Goal: Register for event/course

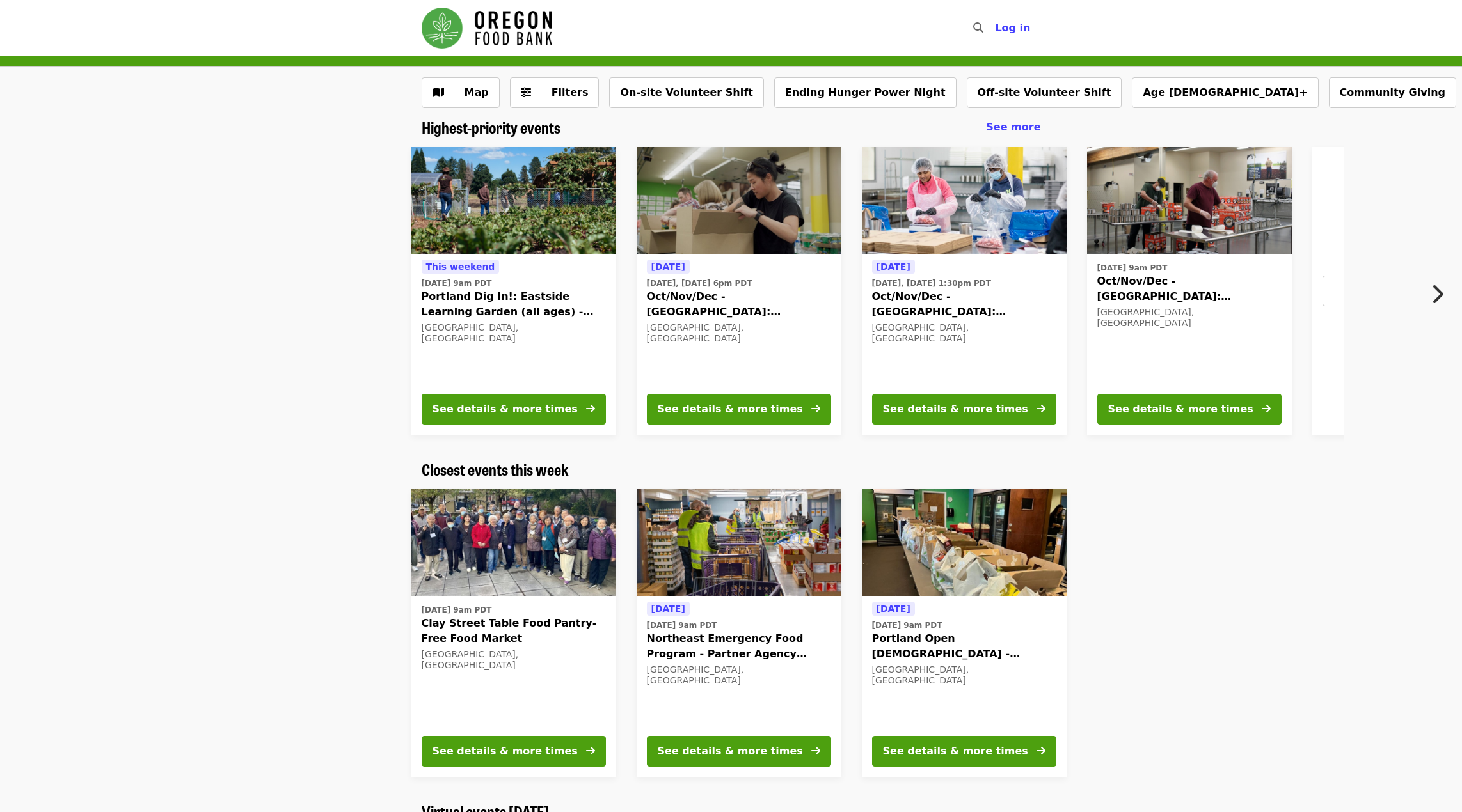
click at [963, 301] on span "Oct/Nov/Dec - [GEOGRAPHIC_DATA]: Repack/Sort (age [DEMOGRAPHIC_DATA]+)" at bounding box center [964, 304] width 184 height 31
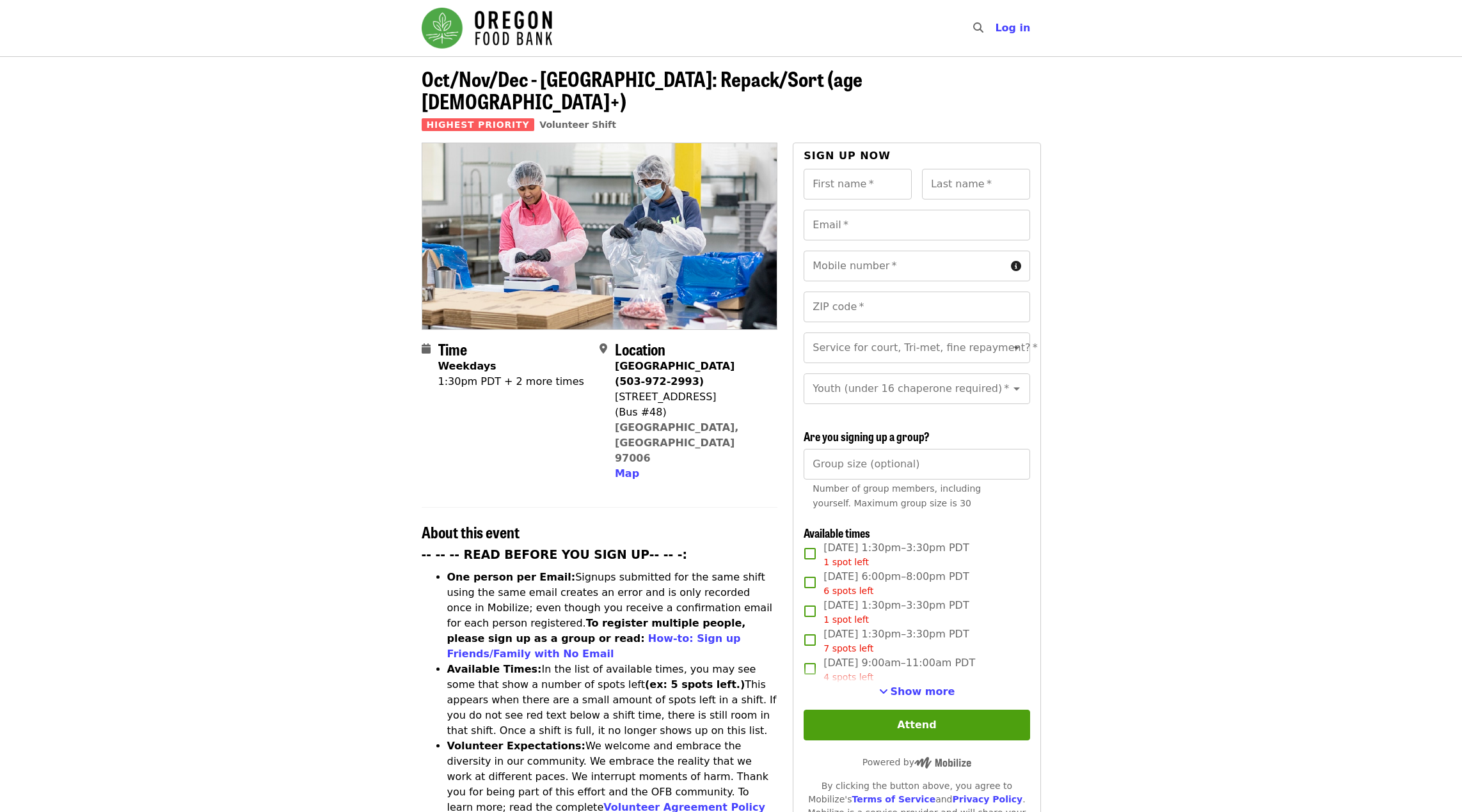
click at [926, 689] on span "Show more" at bounding box center [923, 691] width 65 height 12
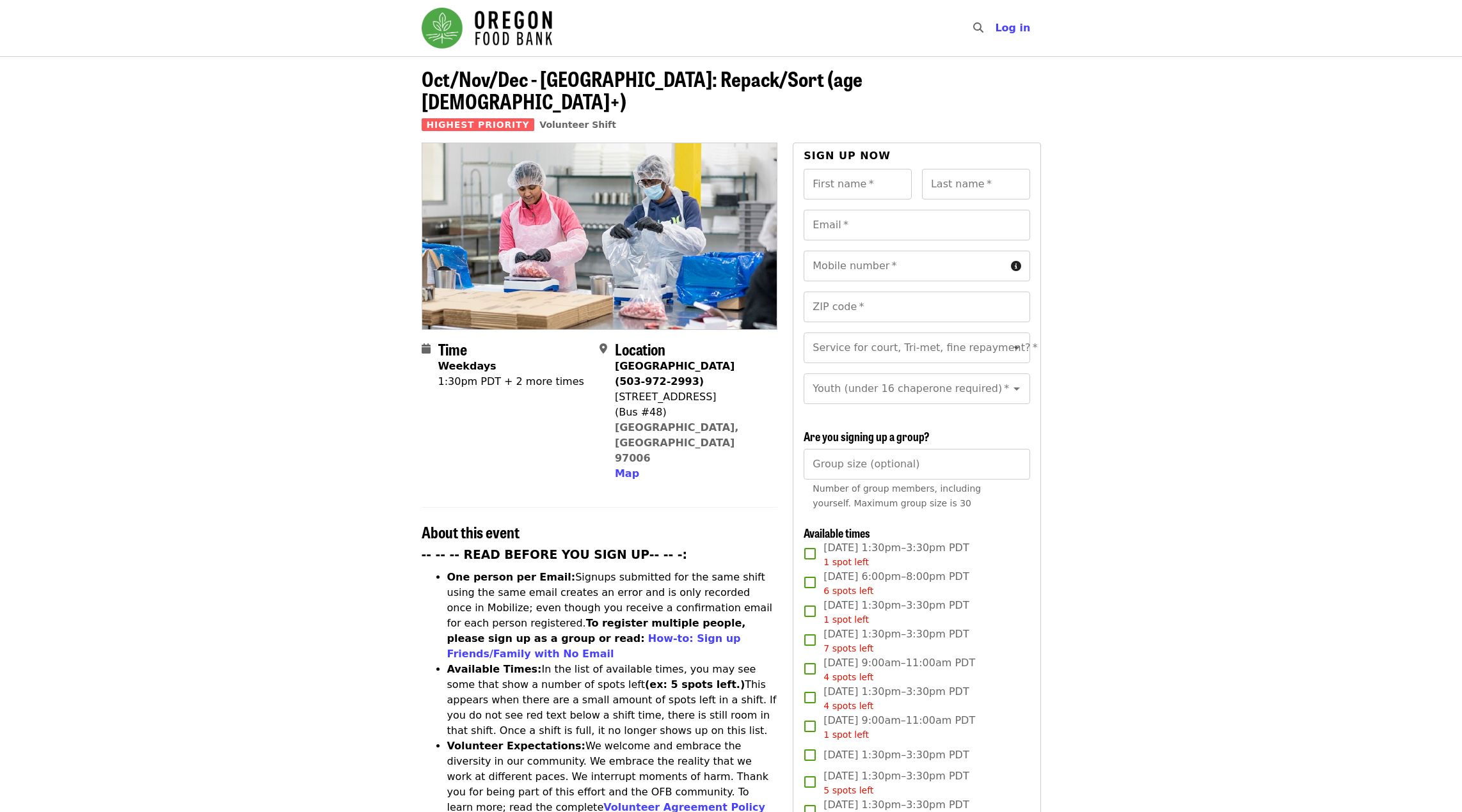
click at [834, 169] on div "First name   * First name *" at bounding box center [857, 184] width 108 height 31
type input "*****"
type input "*******"
type input "**********"
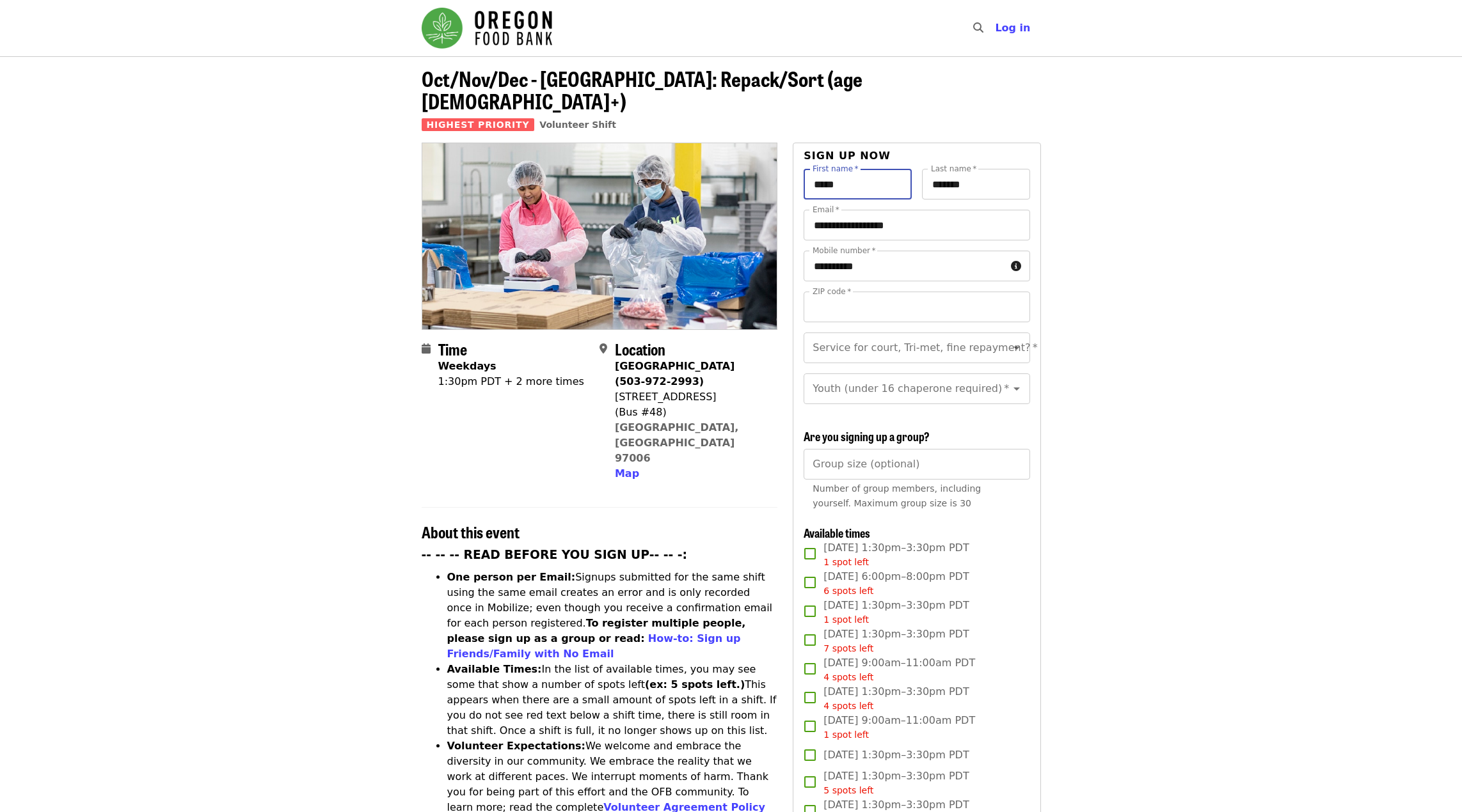
type input "*****"
click at [898, 336] on input "Service for court, Tri-met, fine repayment?   *" at bounding box center [900, 348] width 174 height 24
click at [854, 411] on ul "No Yes- Form required. See shift description for link" at bounding box center [912, 379] width 217 height 72
click at [854, 404] on li "Yes- Form required. See shift description for link" at bounding box center [912, 390] width 217 height 38
type input "**********"
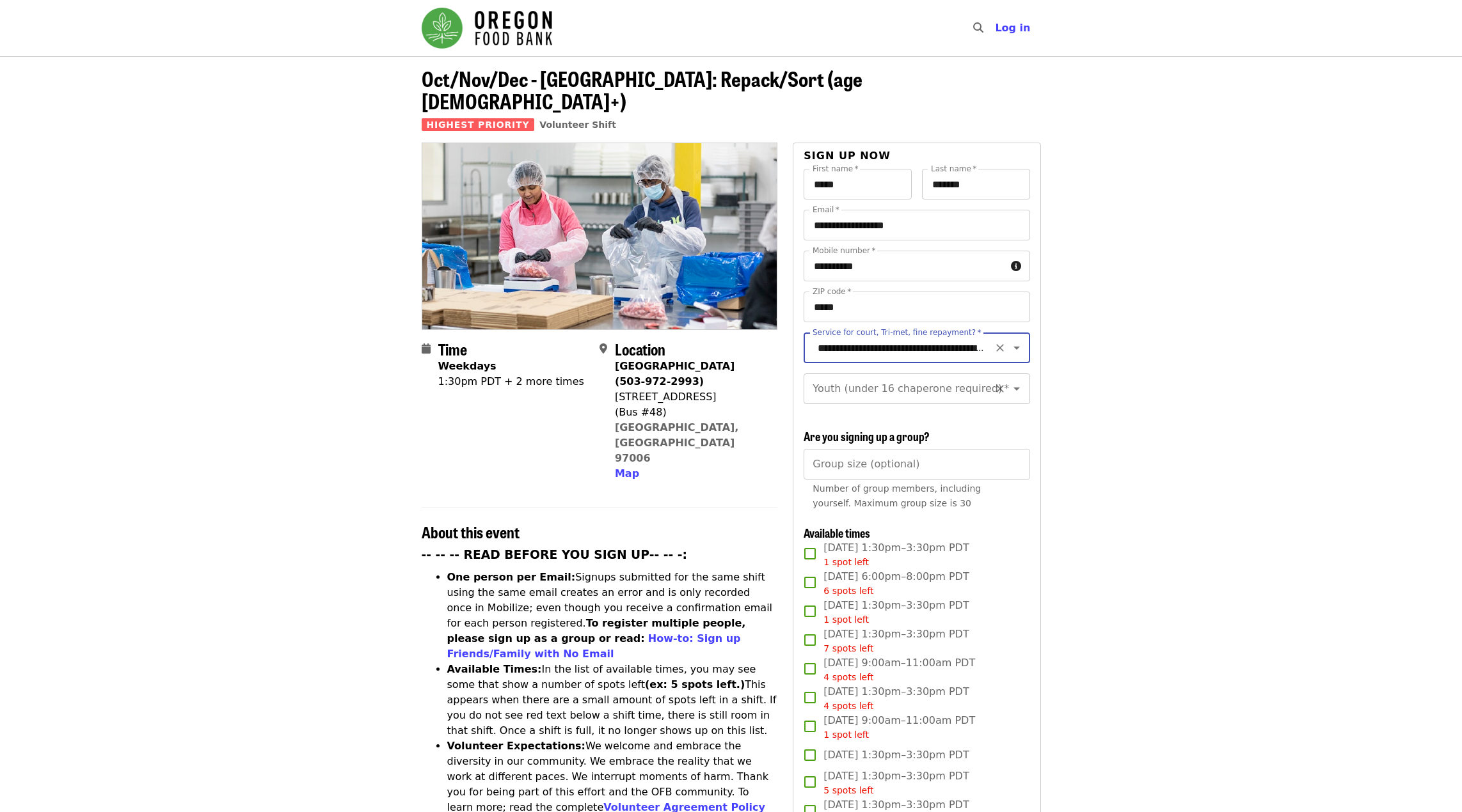
click at [872, 380] on input "Youth (under 16 chaperone required)   *" at bounding box center [900, 389] width 174 height 24
click at [863, 414] on li "16 and older" at bounding box center [912, 411] width 217 height 23
type input "**********"
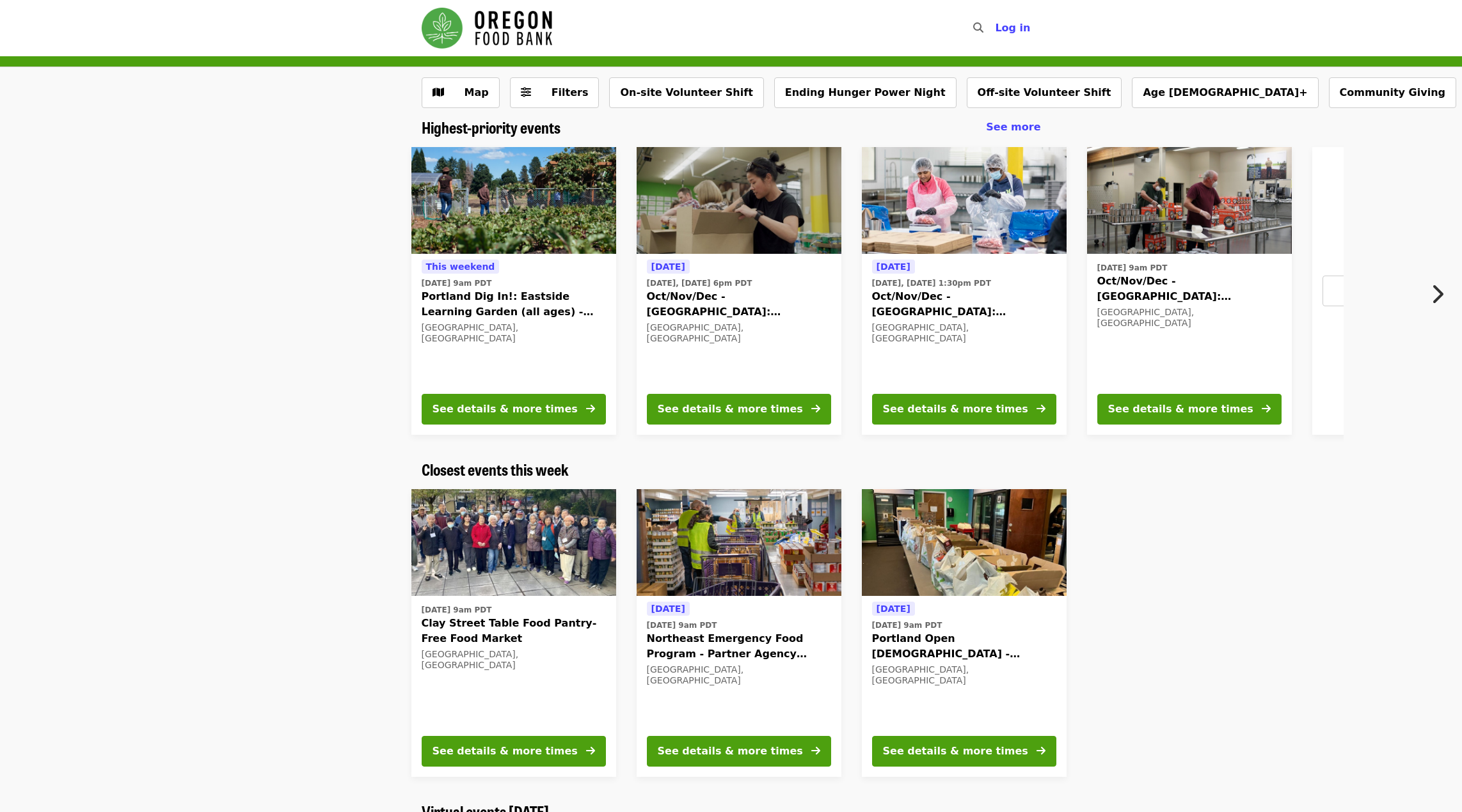
click at [706, 242] on img at bounding box center [738, 201] width 205 height 108
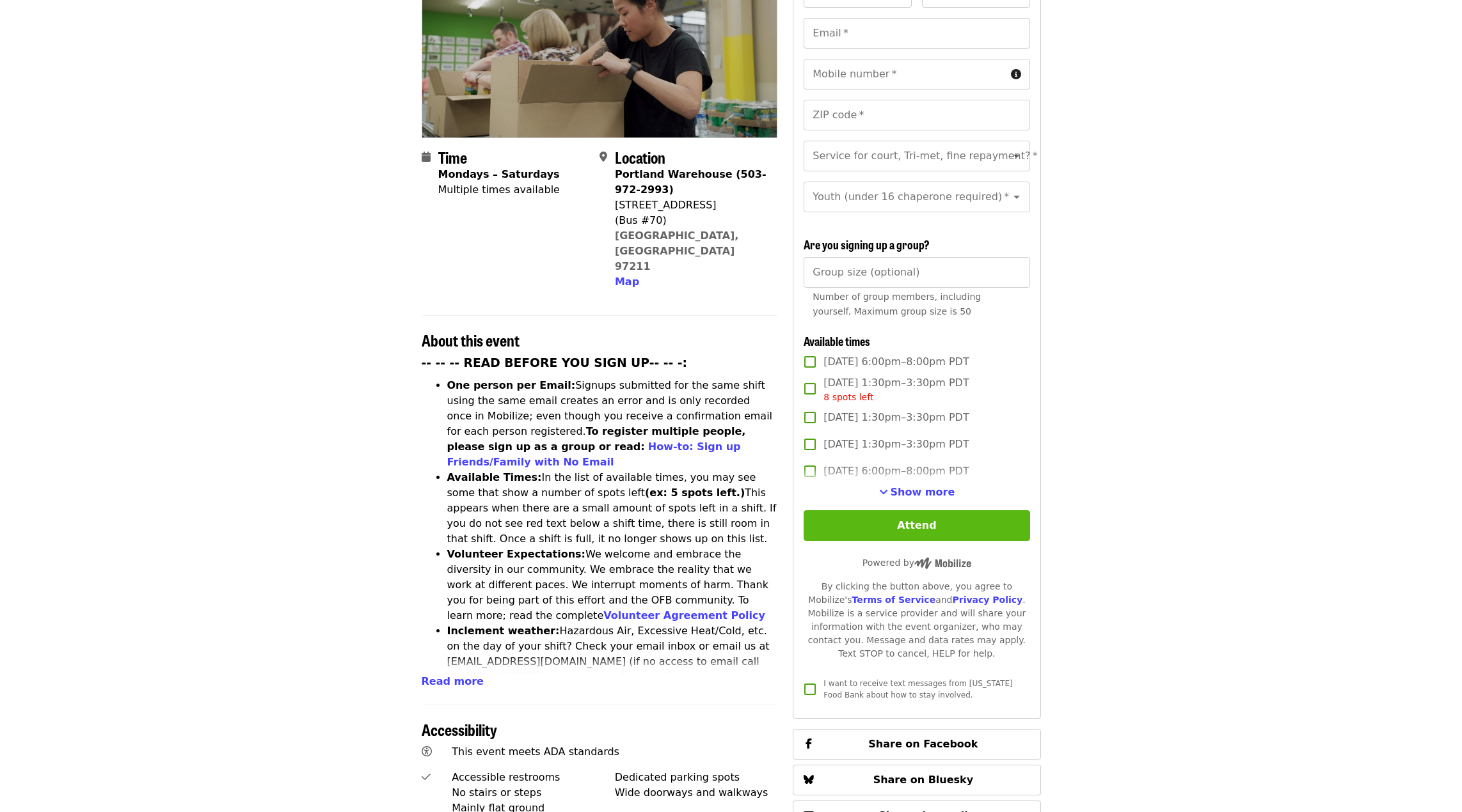
click at [947, 519] on button "Attend" at bounding box center [916, 526] width 226 height 31
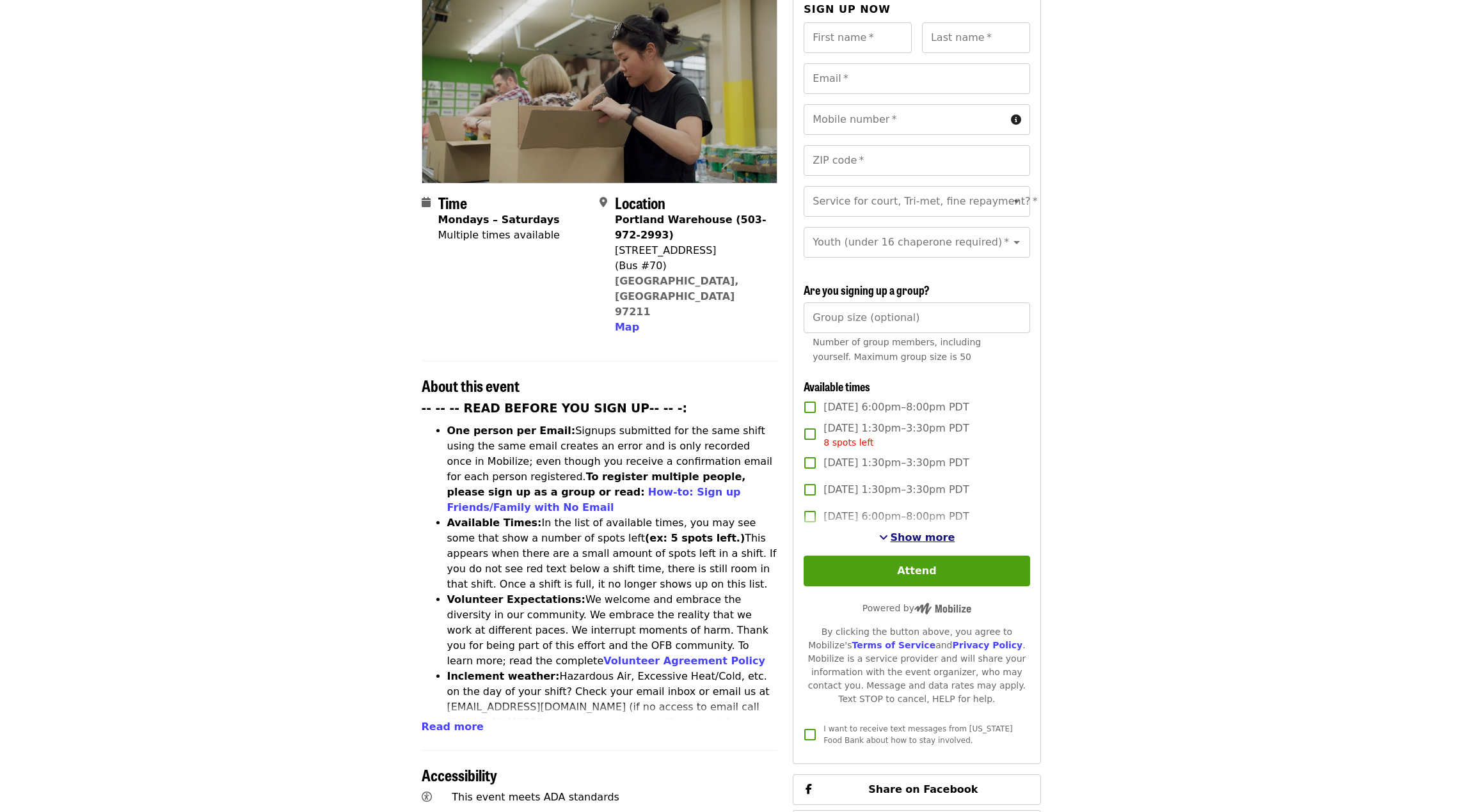
click at [914, 532] on span "Show more" at bounding box center [923, 537] width 65 height 12
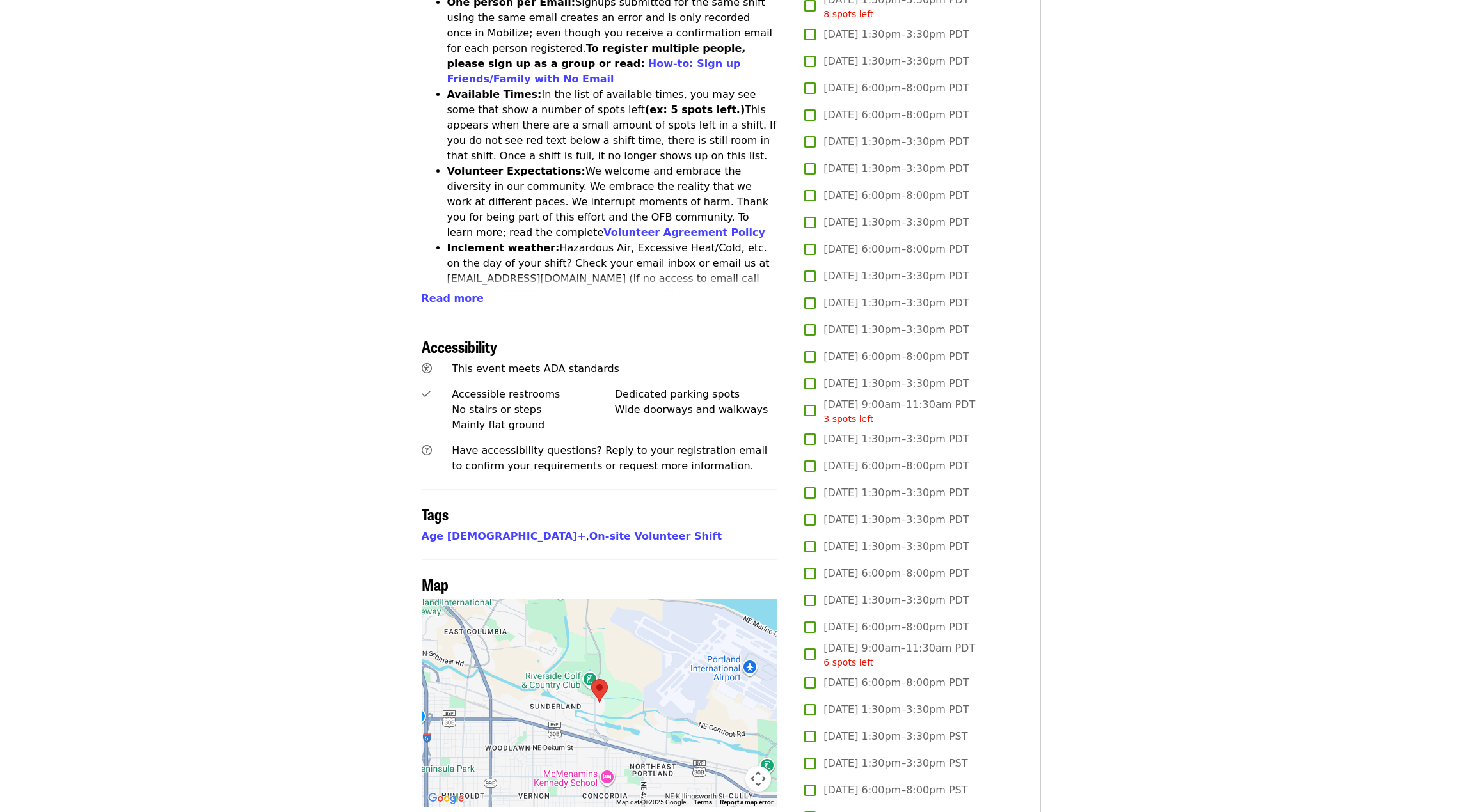
scroll to position [594, 0]
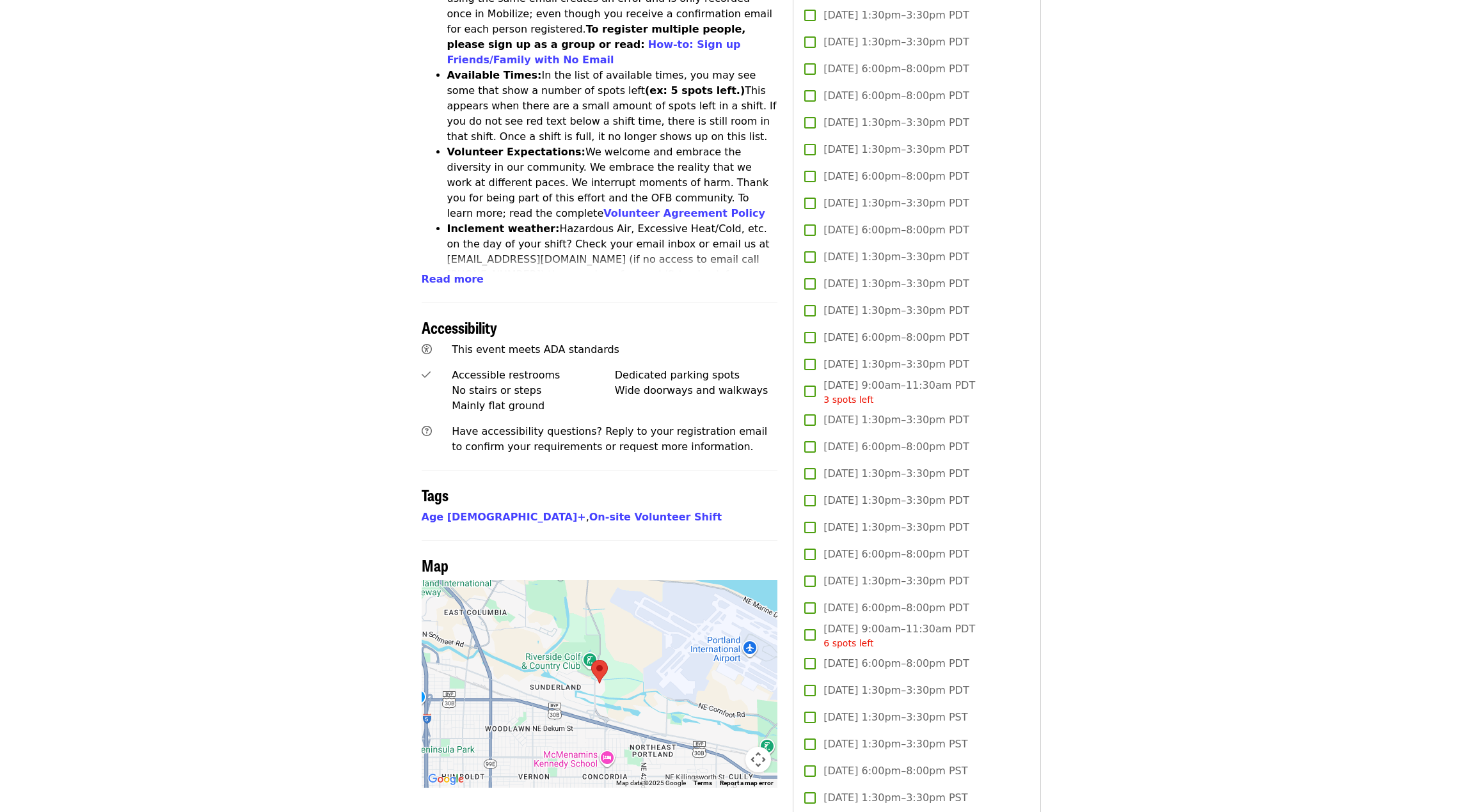
click at [892, 498] on span "[DATE] 1:30pm–3:30pm PDT" at bounding box center [896, 501] width 145 height 15
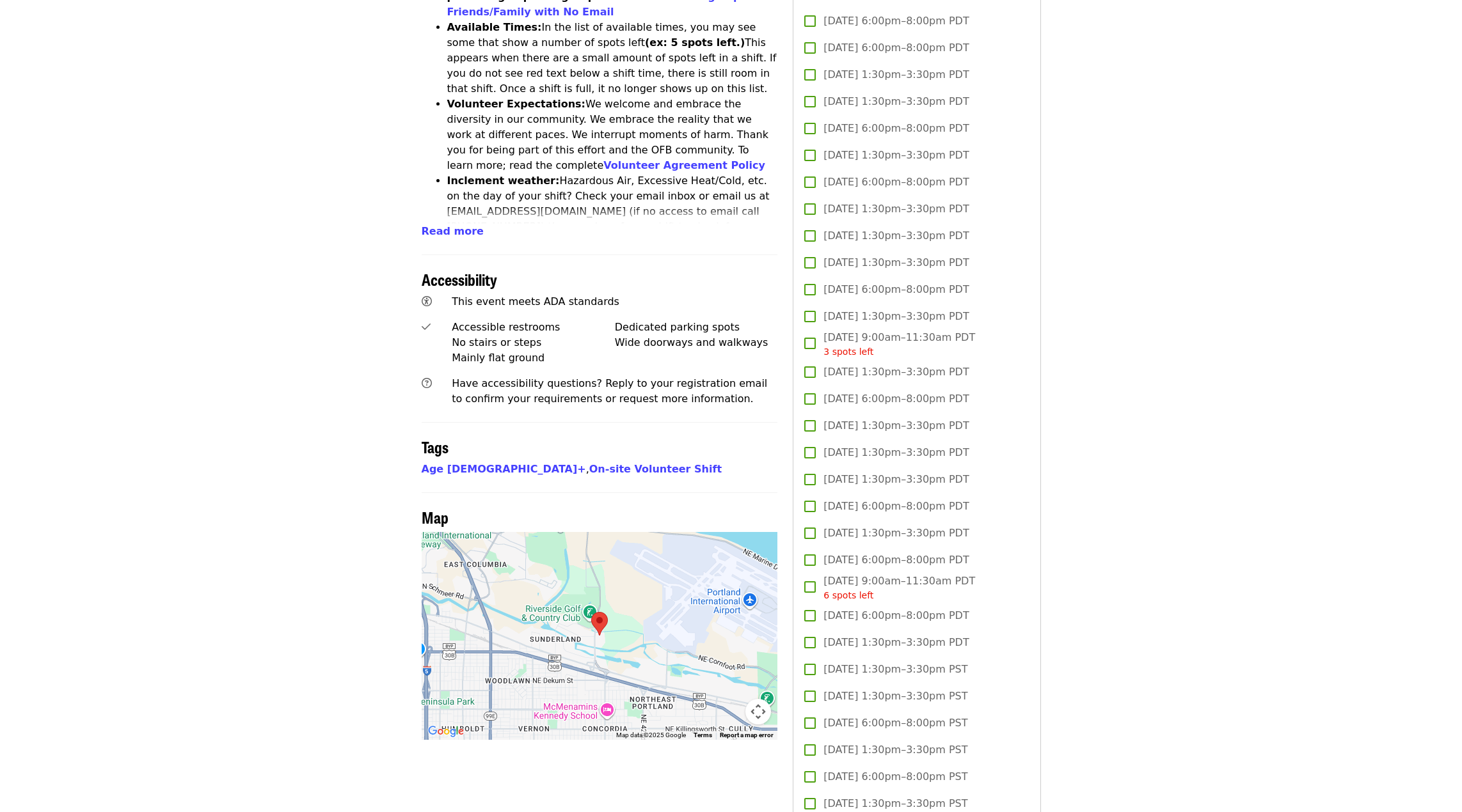
scroll to position [658, 0]
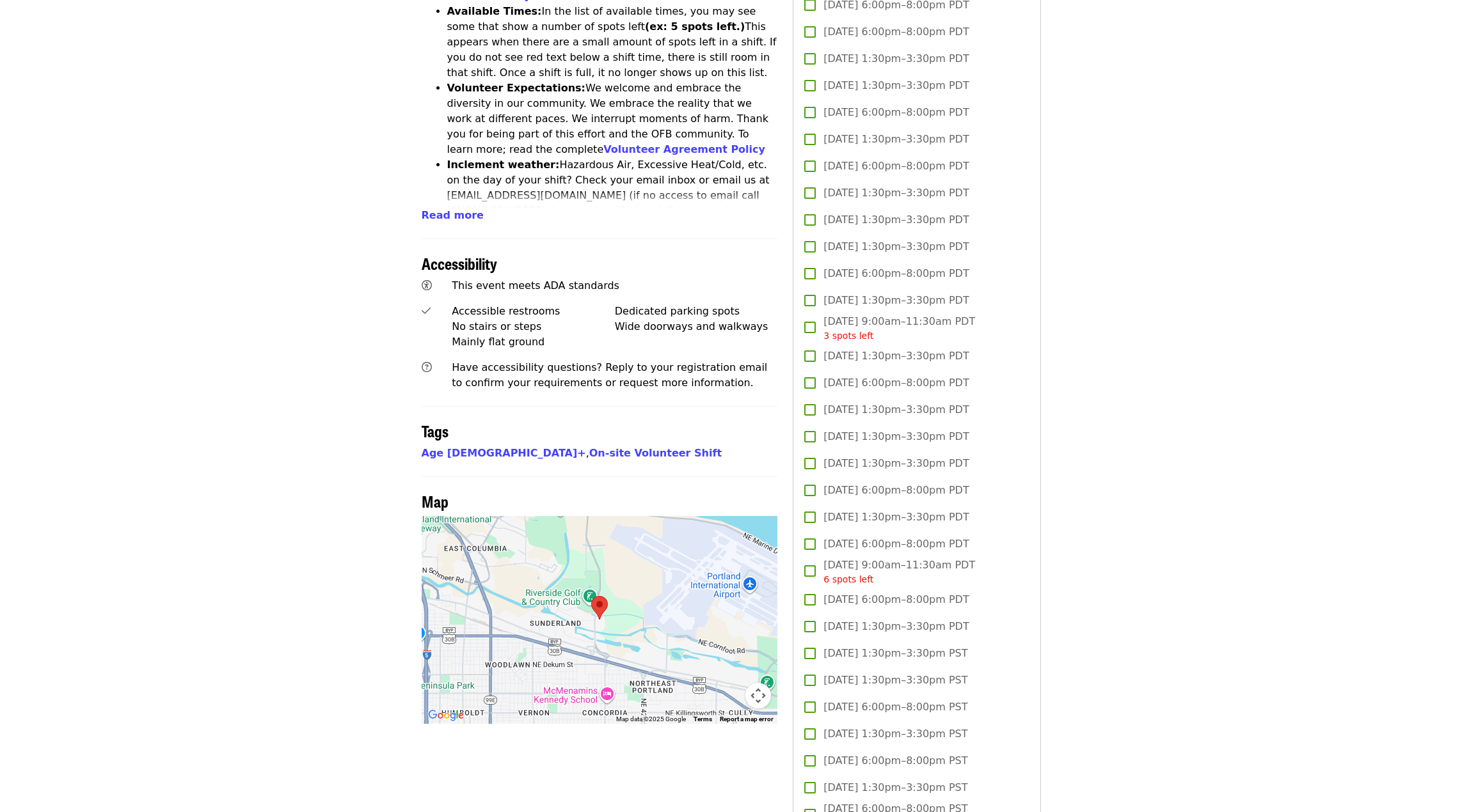
click at [892, 271] on span "[DATE] 6:00pm–8:00pm PDT" at bounding box center [896, 274] width 145 height 15
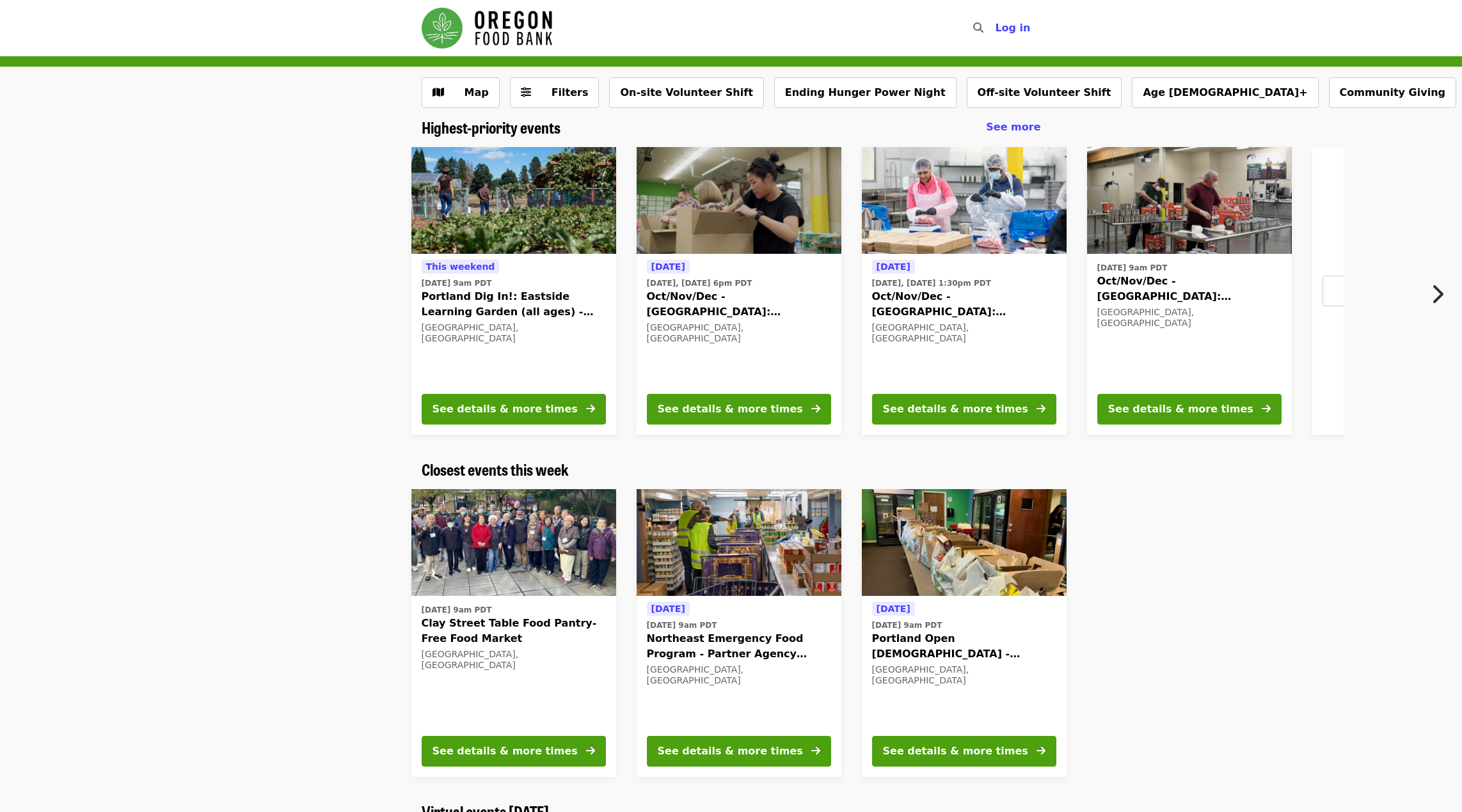
click at [495, 296] on span "Portland Dig In!: Eastside Learning Garden (all ages) - Aug/Sept/Oct" at bounding box center [514, 304] width 184 height 31
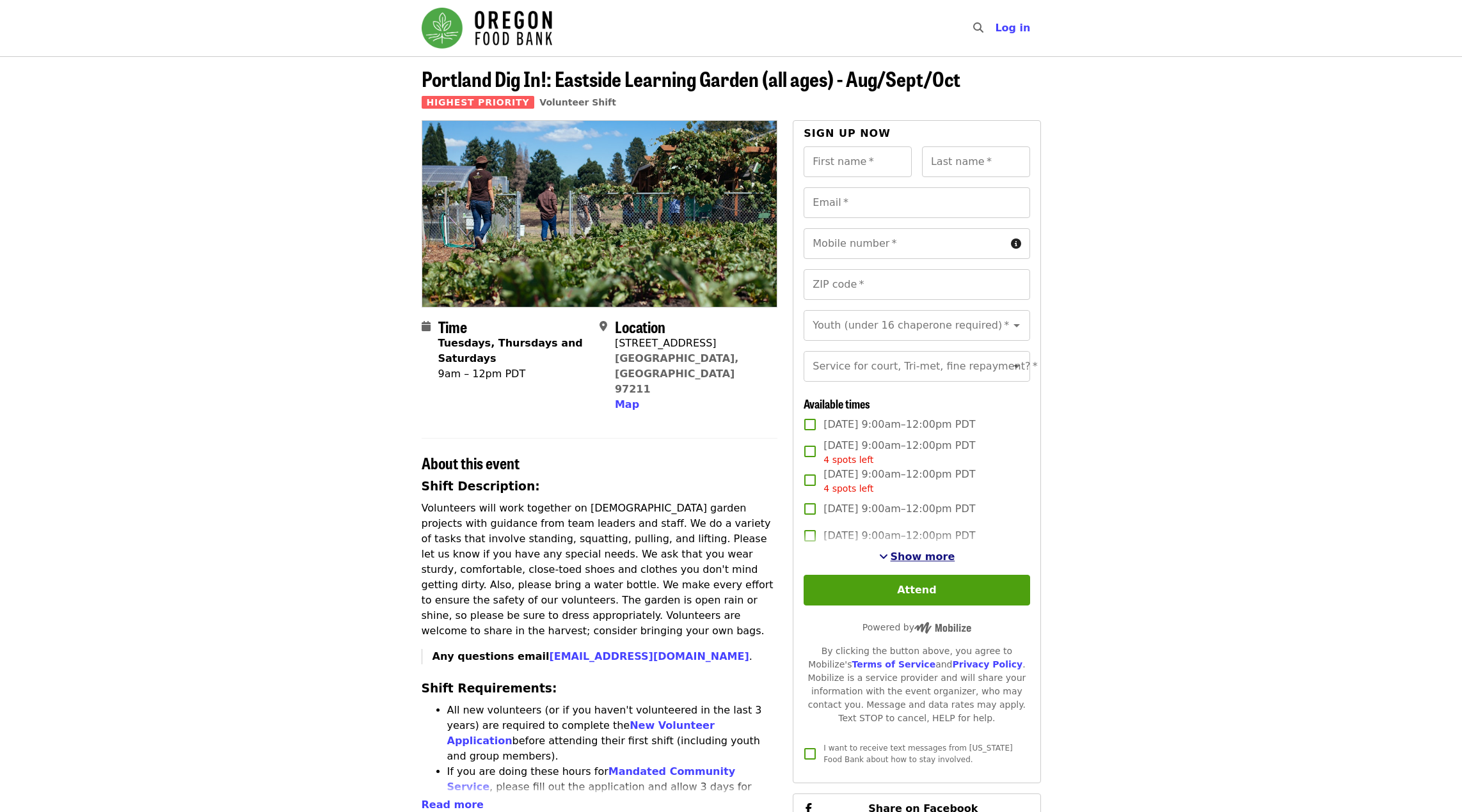
click at [926, 563] on span "Show more" at bounding box center [923, 556] width 65 height 12
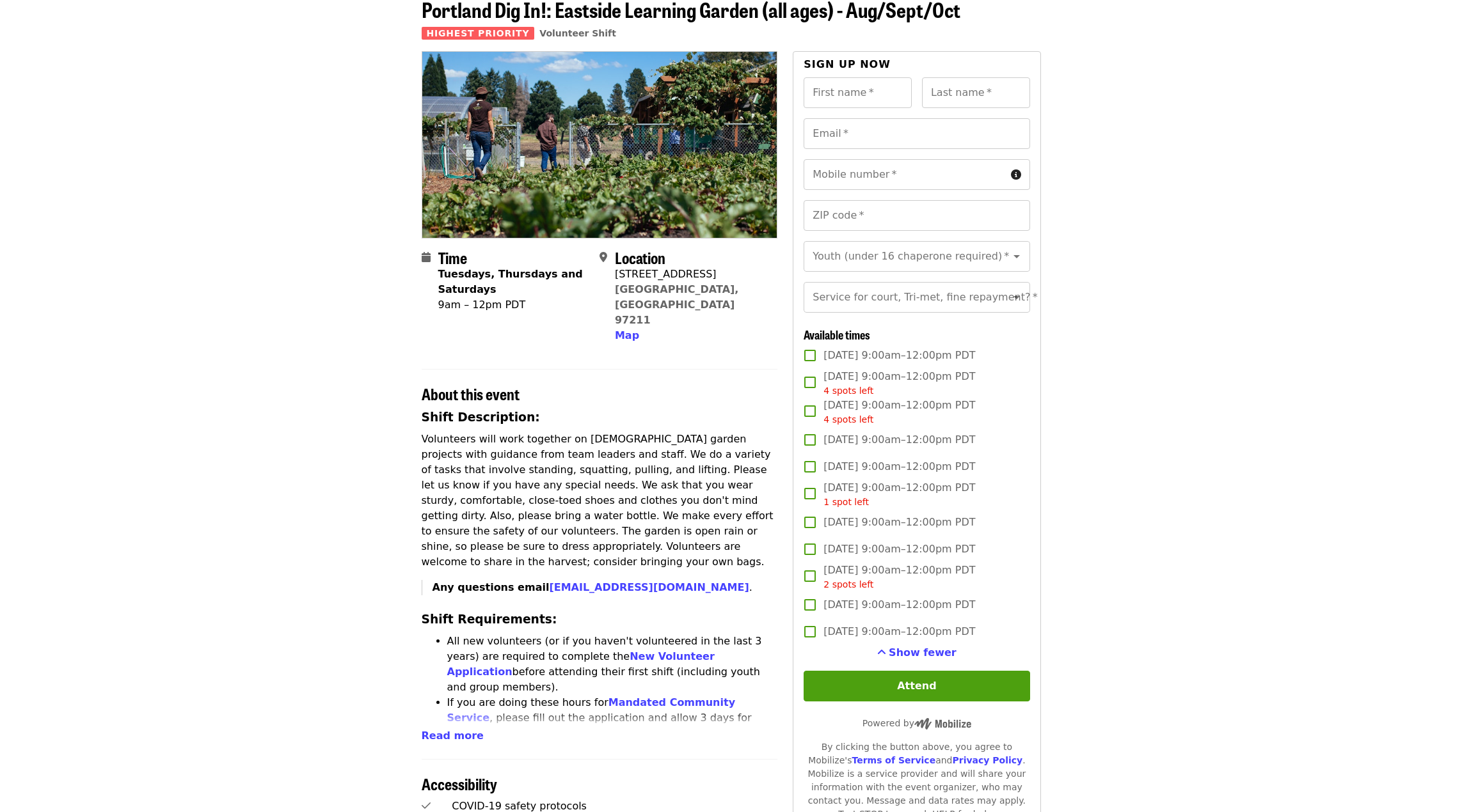
scroll to position [192, 0]
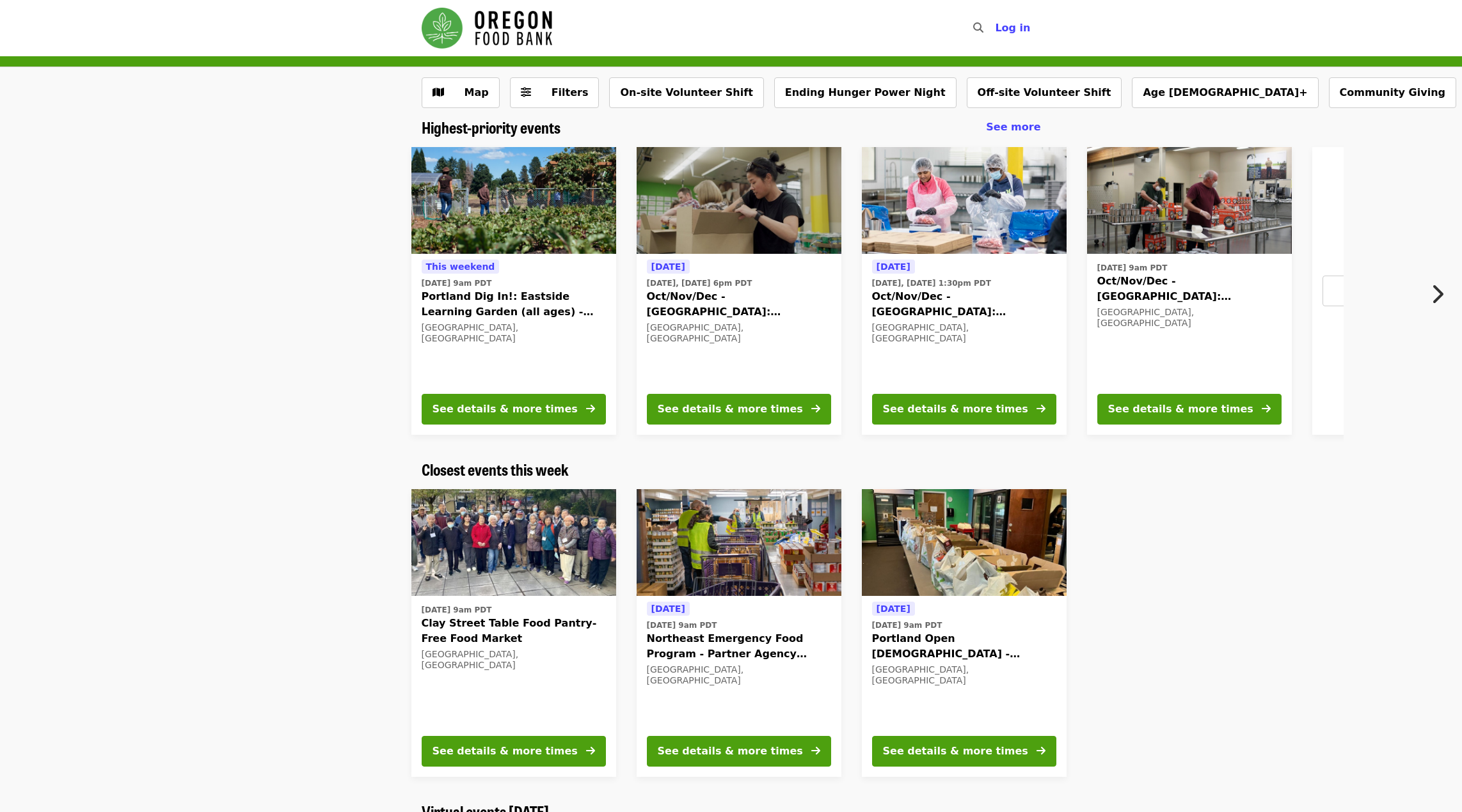
click at [1327, 559] on div at bounding box center [1296, 633] width 439 height 309
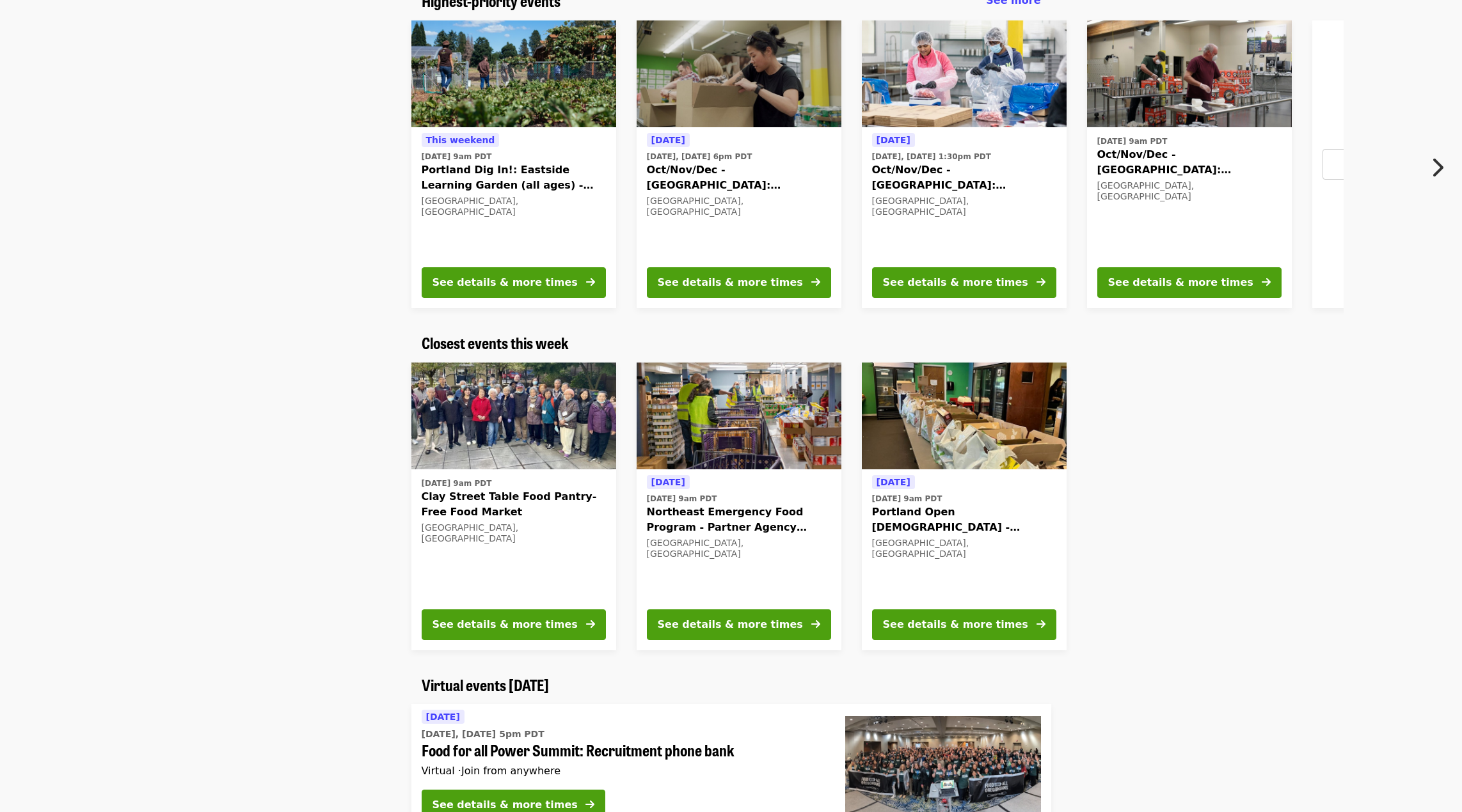
scroll to position [128, 0]
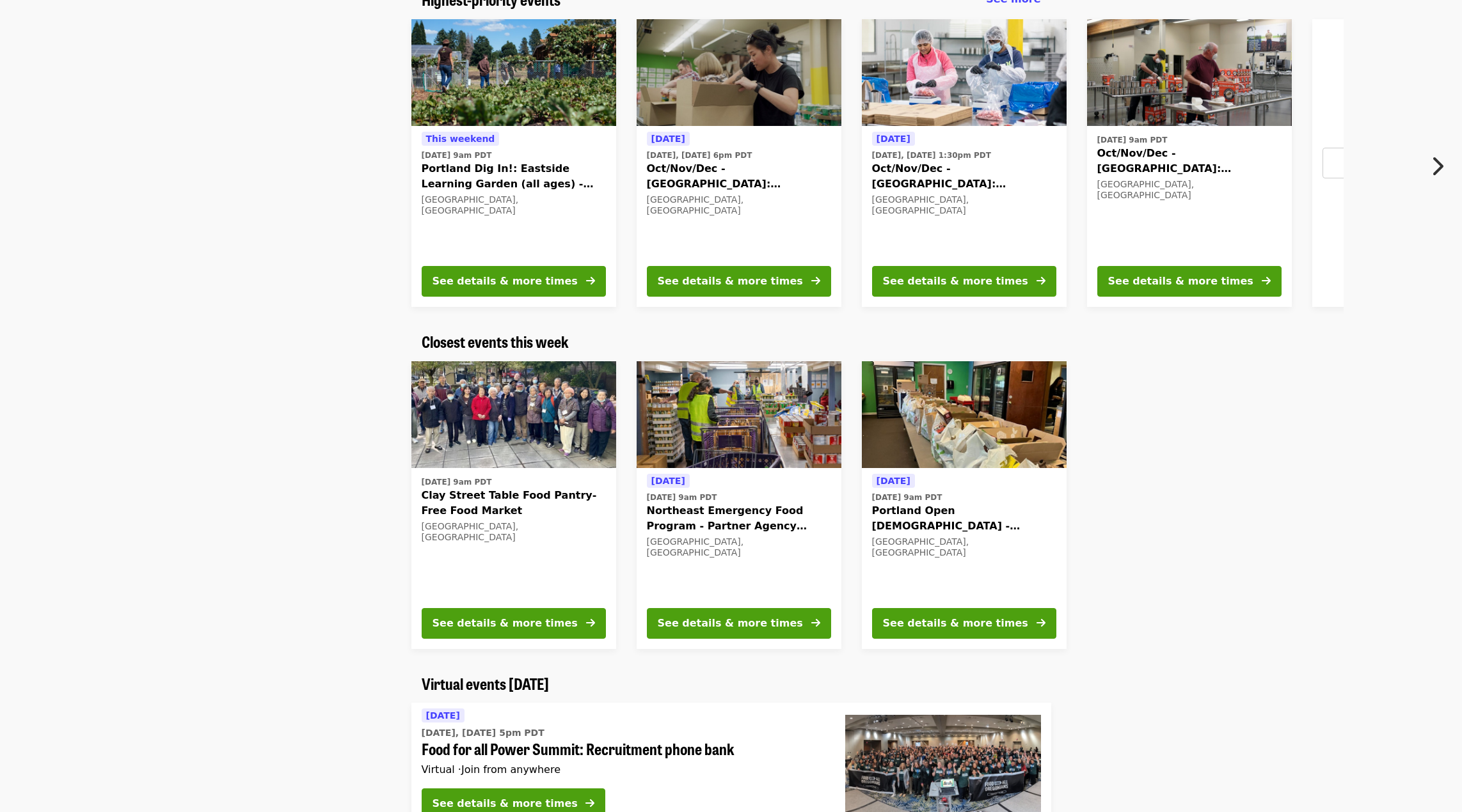
click at [1168, 142] on time "[DATE] 9am PDT" at bounding box center [1132, 140] width 71 height 11
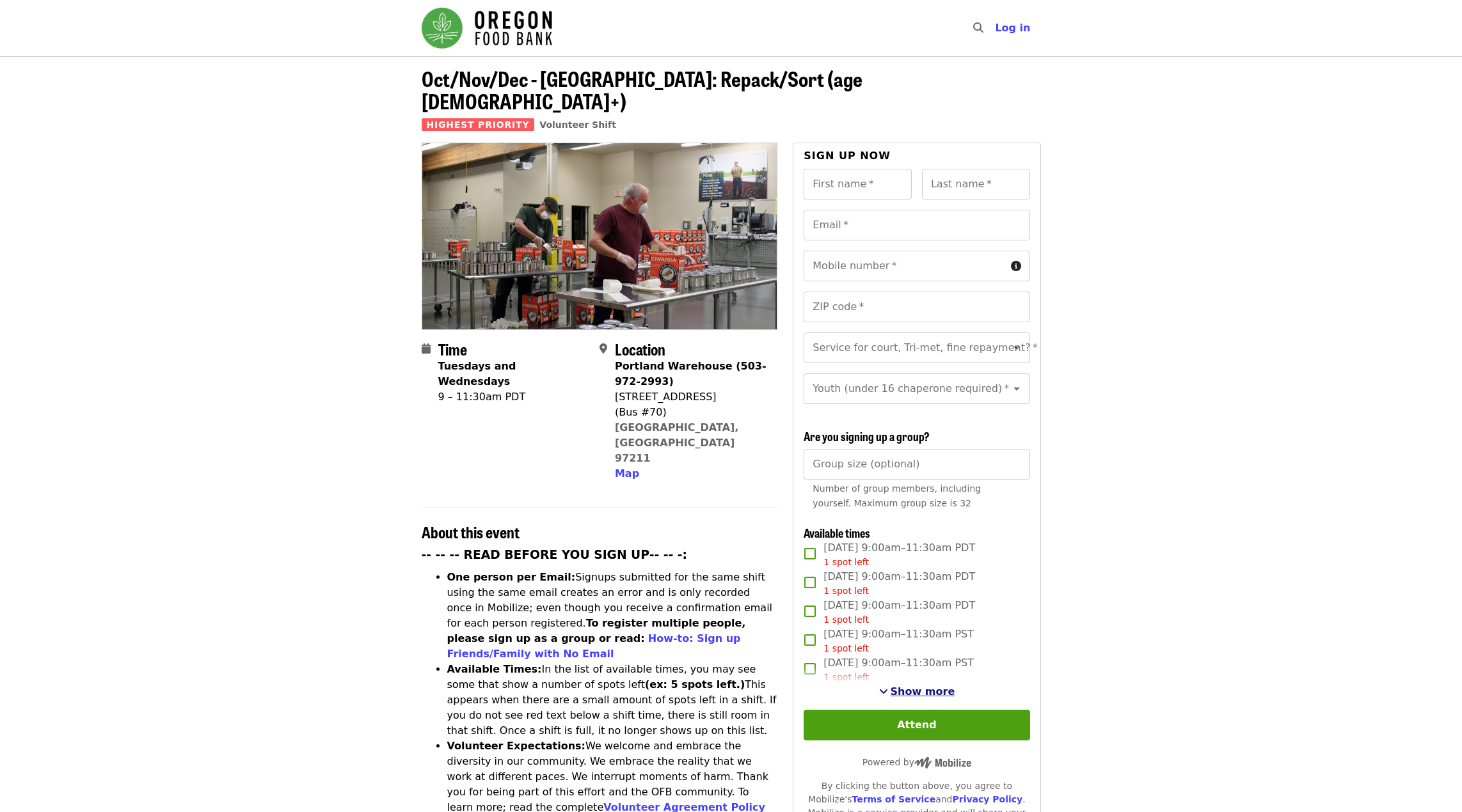
click at [928, 693] on span "Show more" at bounding box center [923, 691] width 65 height 12
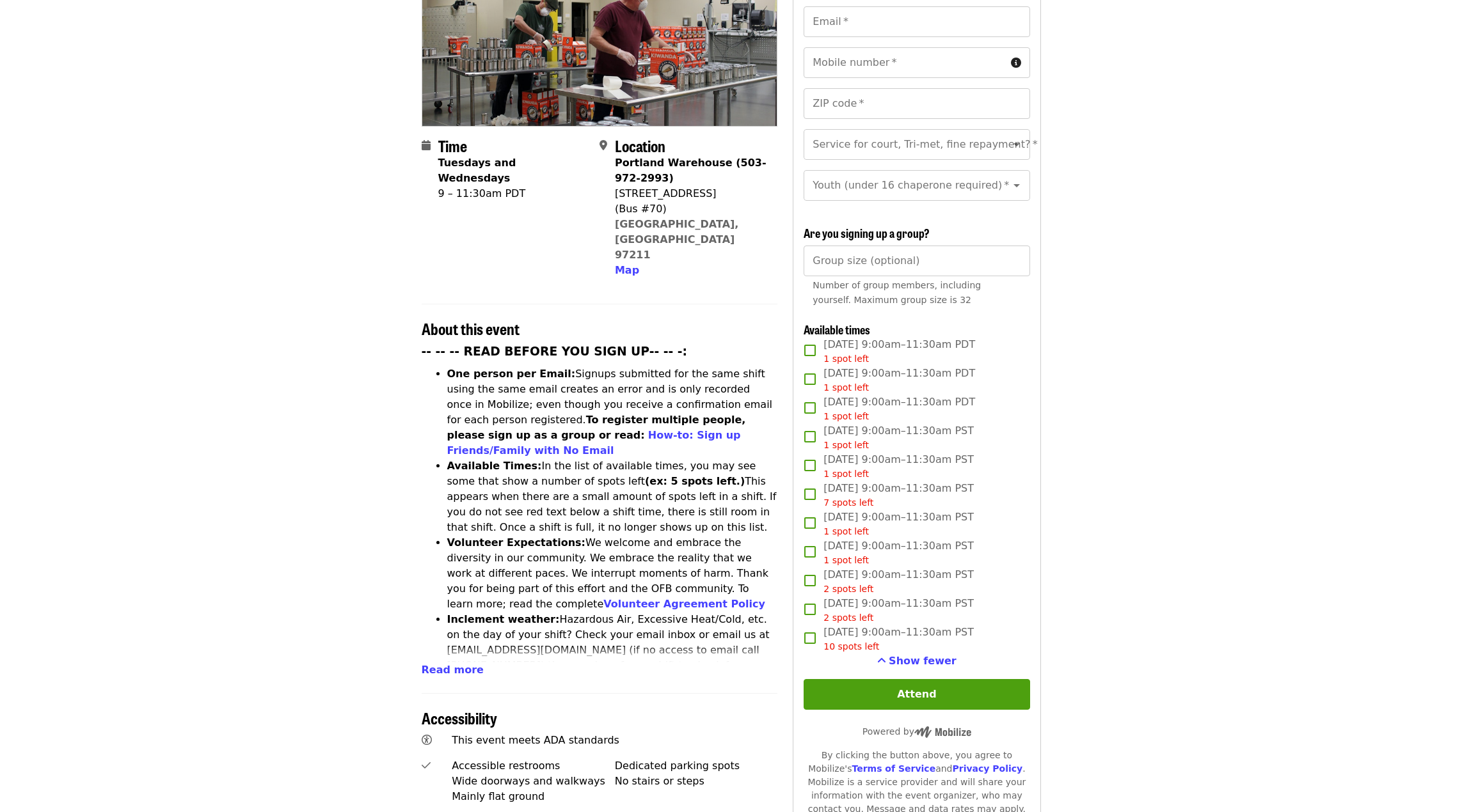
scroll to position [256, 0]
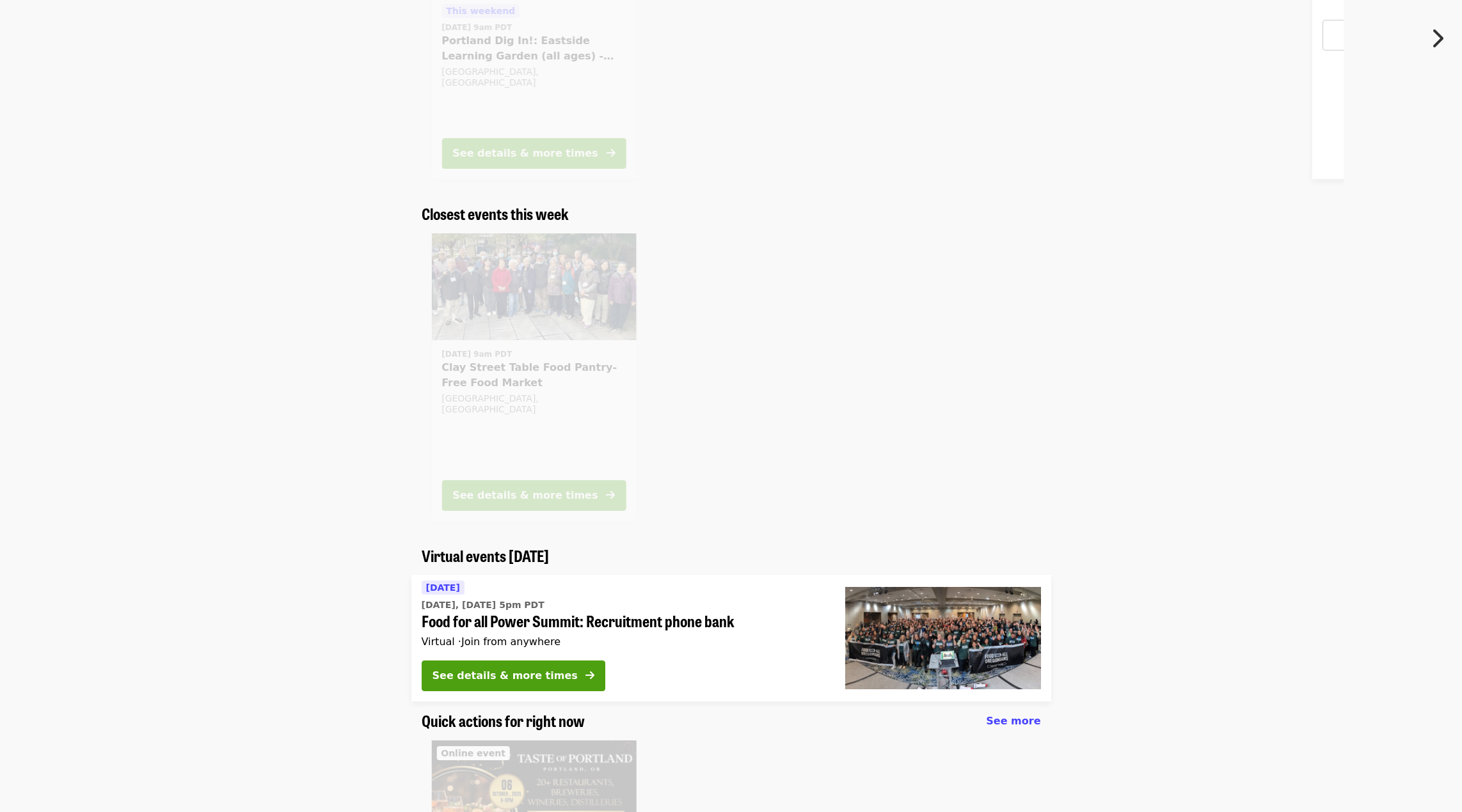
scroll to position [128, 0]
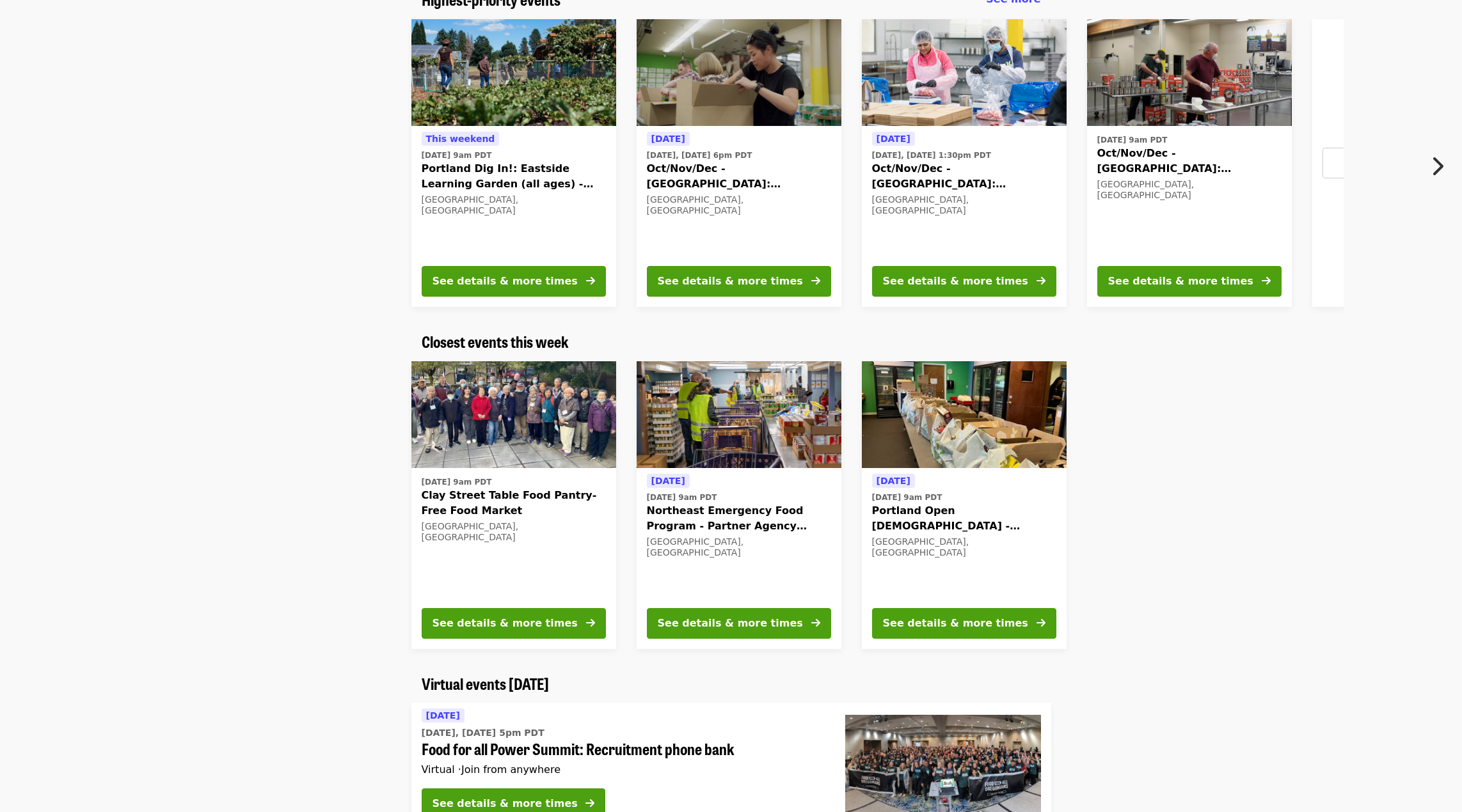
click at [971, 519] on span "Portland Open [DEMOGRAPHIC_DATA] - Partner Agency Support (16+)" at bounding box center [964, 519] width 184 height 31
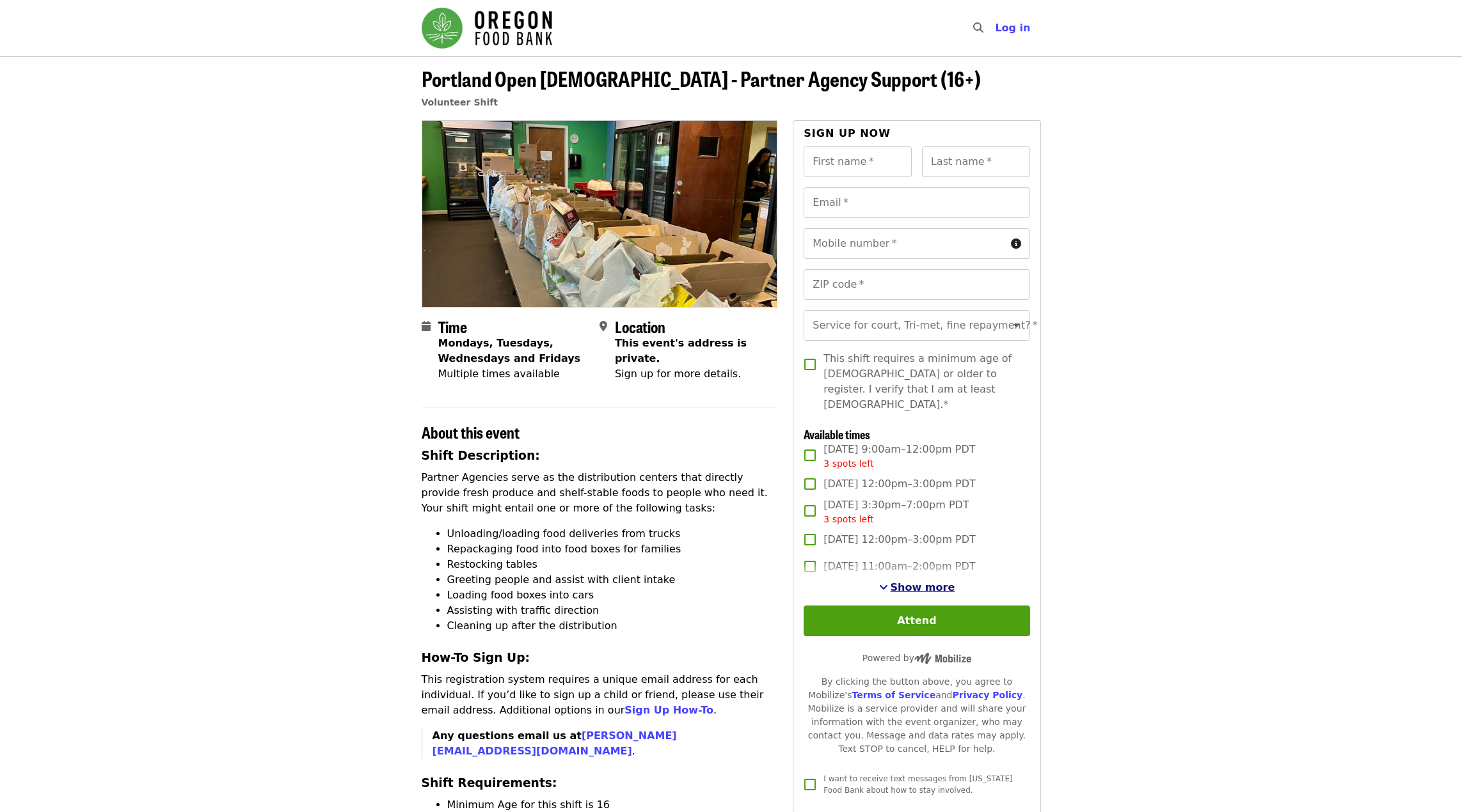
click at [921, 584] on span "Show more" at bounding box center [923, 587] width 65 height 12
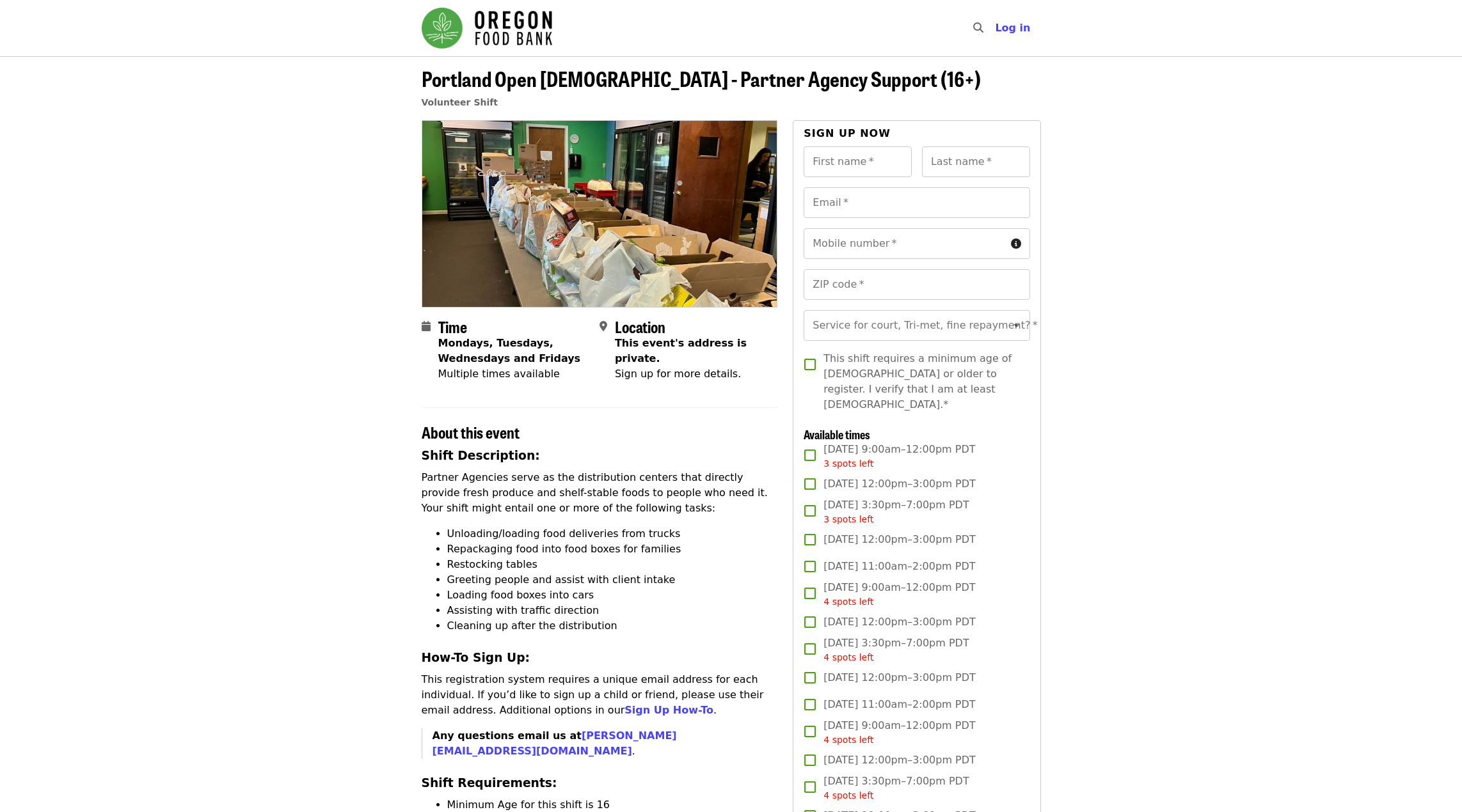
scroll to position [192, 0]
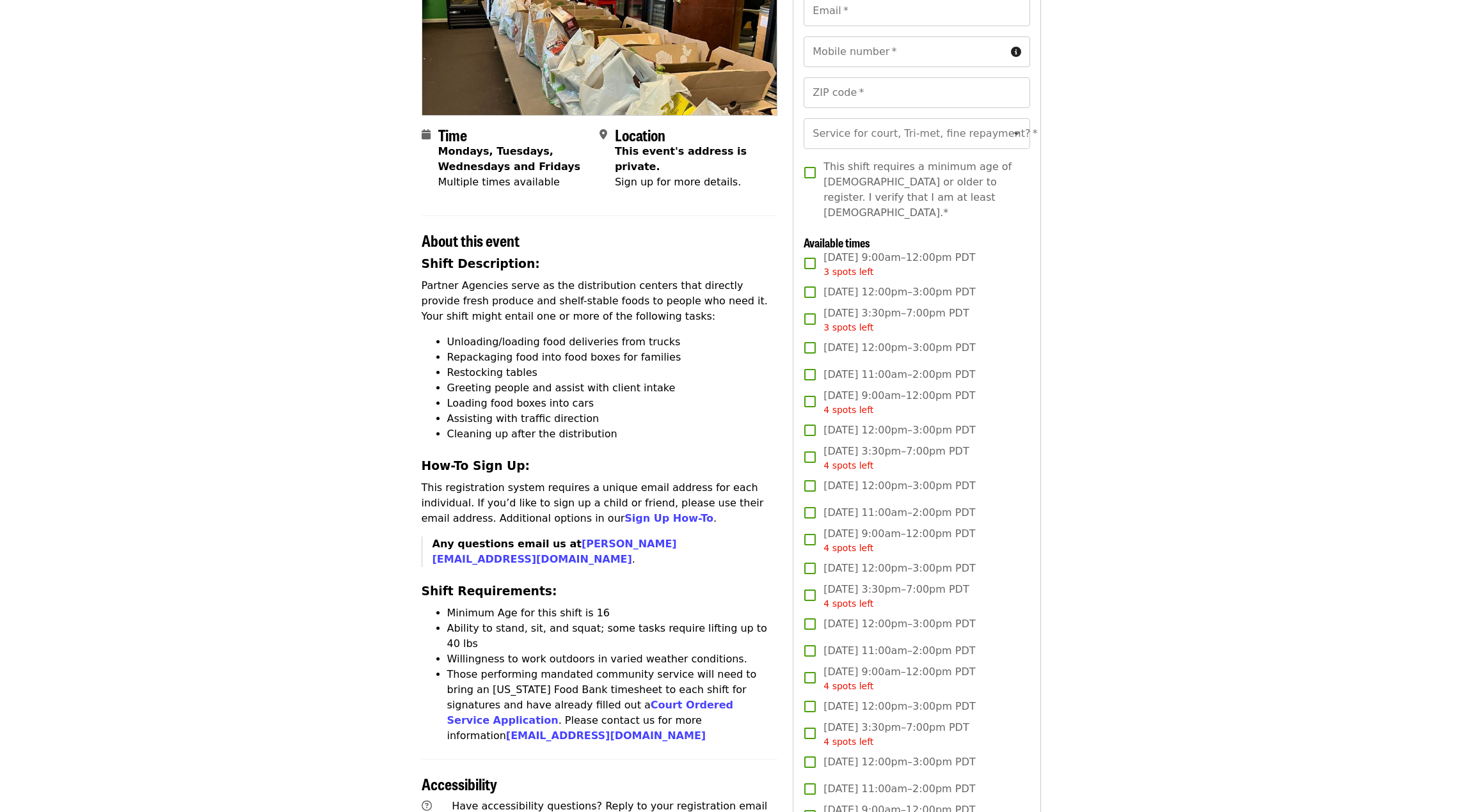
scroll to position [128, 0]
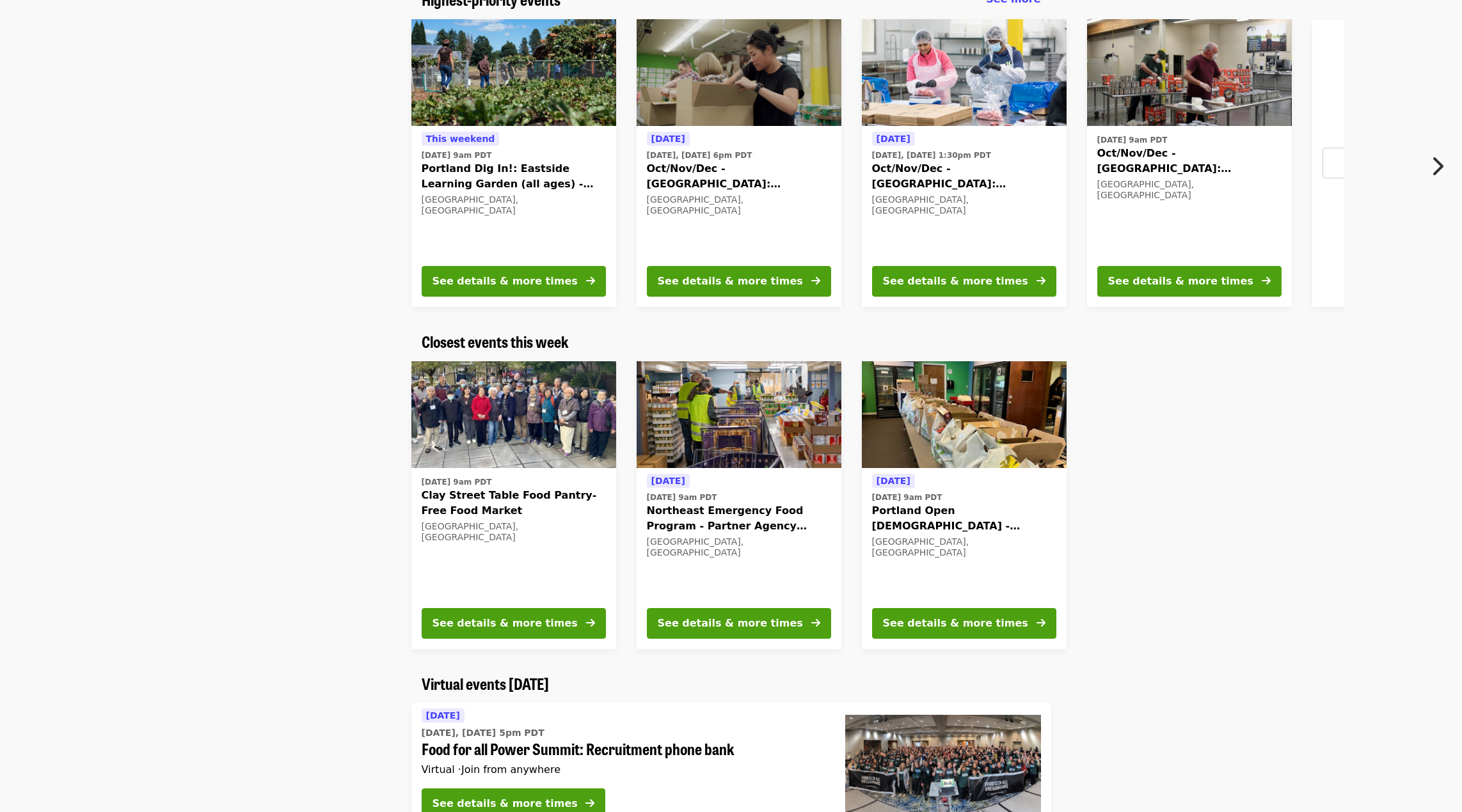
click at [732, 515] on span "Northeast Emergency Food Program - Partner Agency Support" at bounding box center [739, 519] width 184 height 31
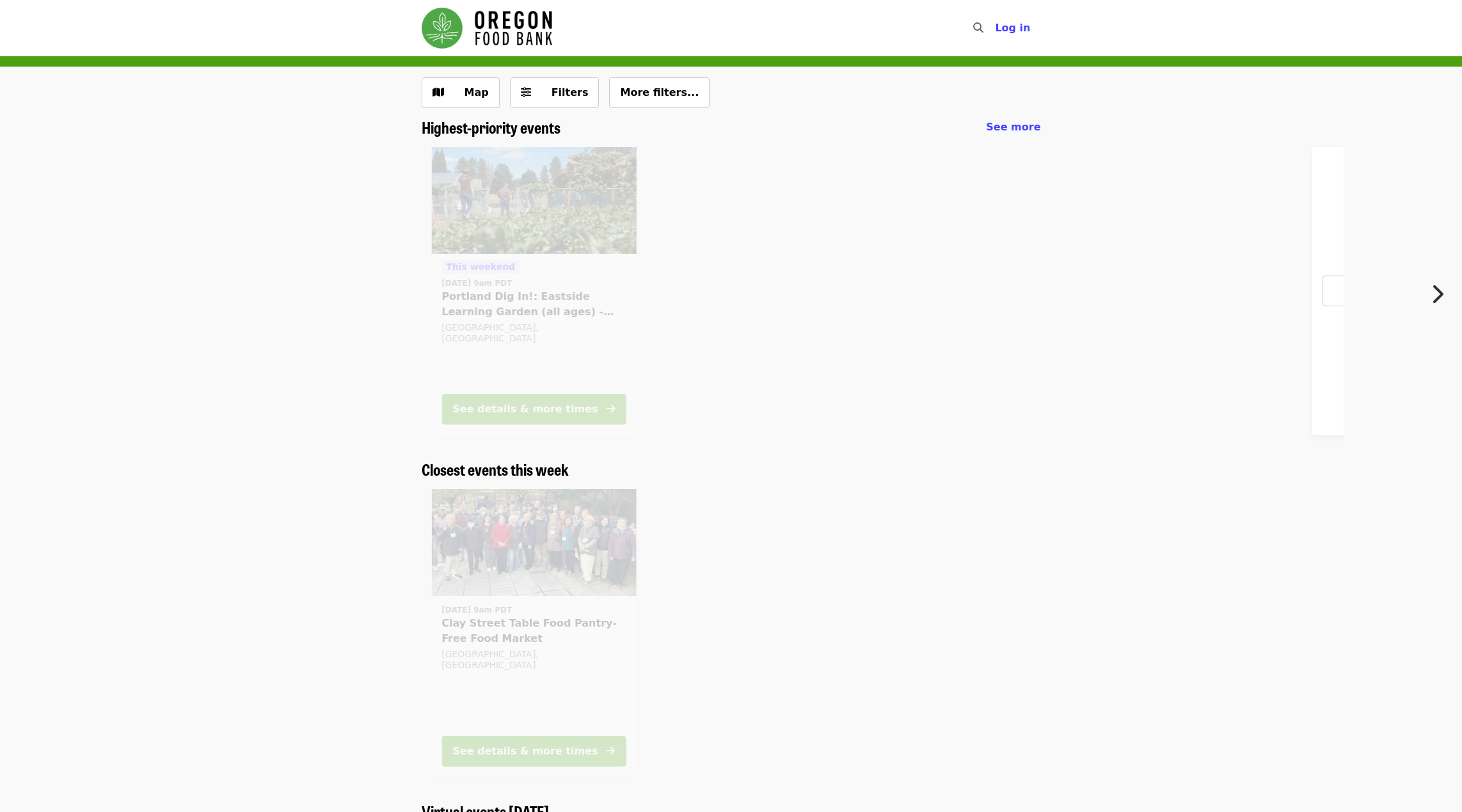
scroll to position [128, 0]
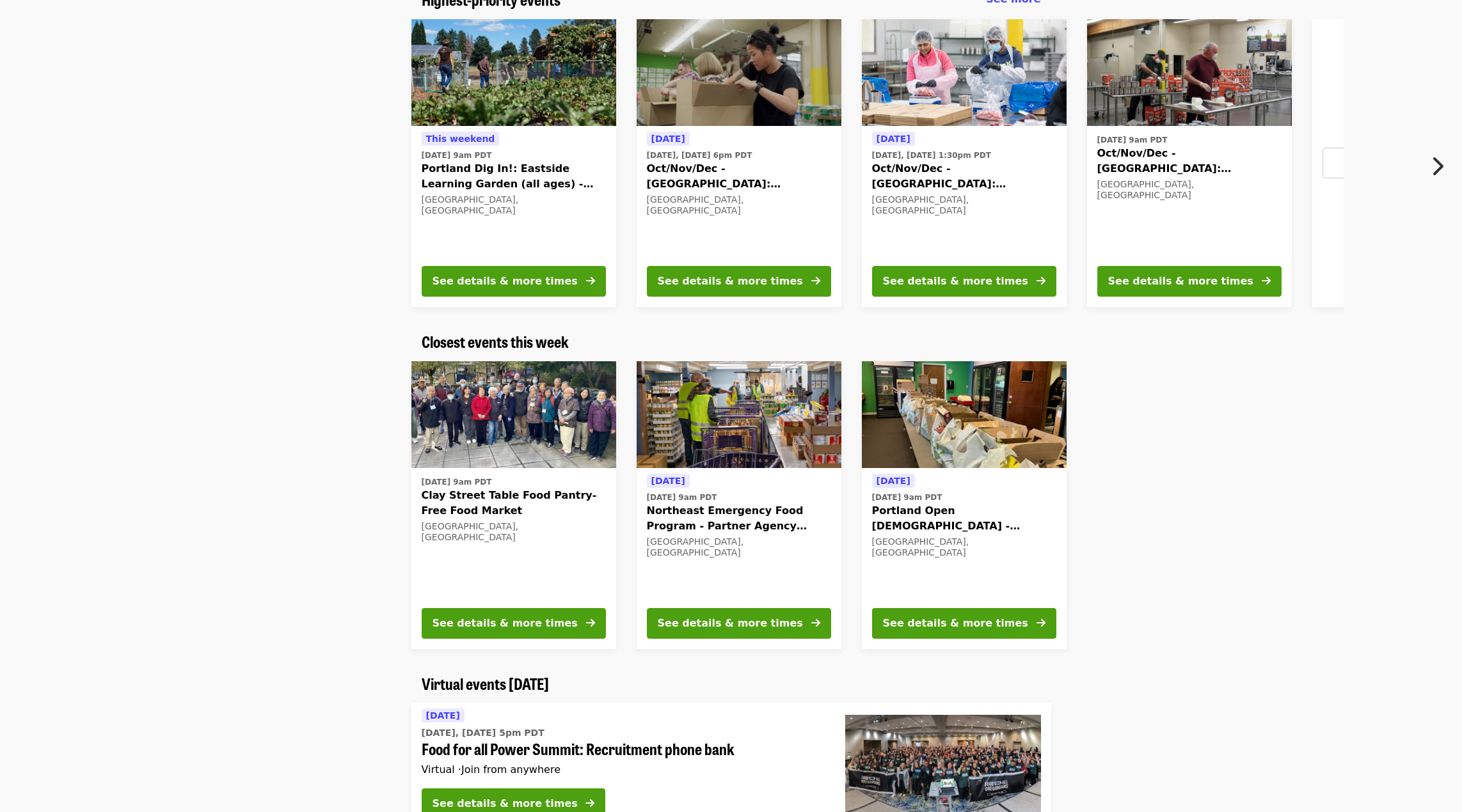
click at [558, 495] on span "Clay Street Table Food Pantry- Free Food Market" at bounding box center [514, 503] width 184 height 31
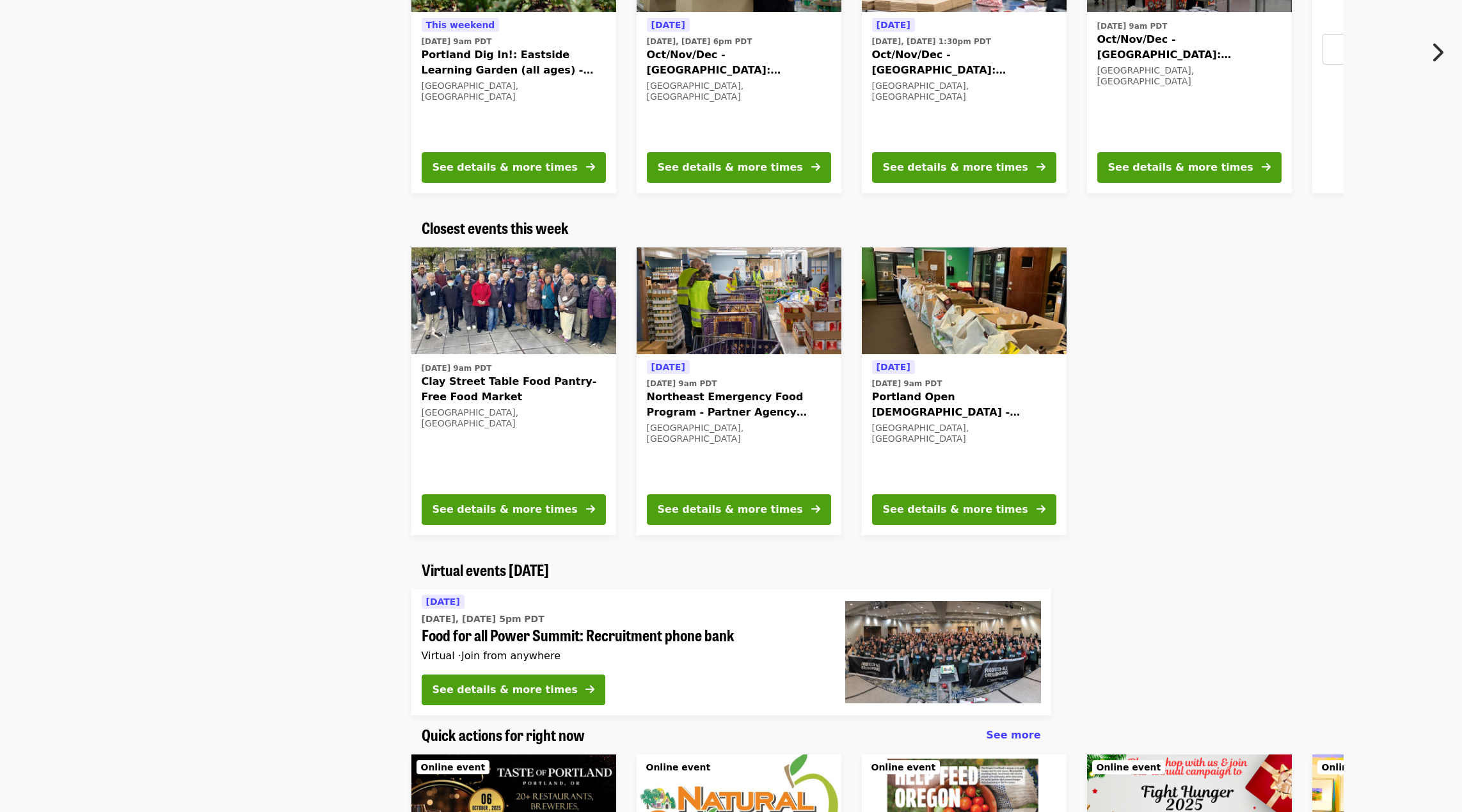
scroll to position [64, 0]
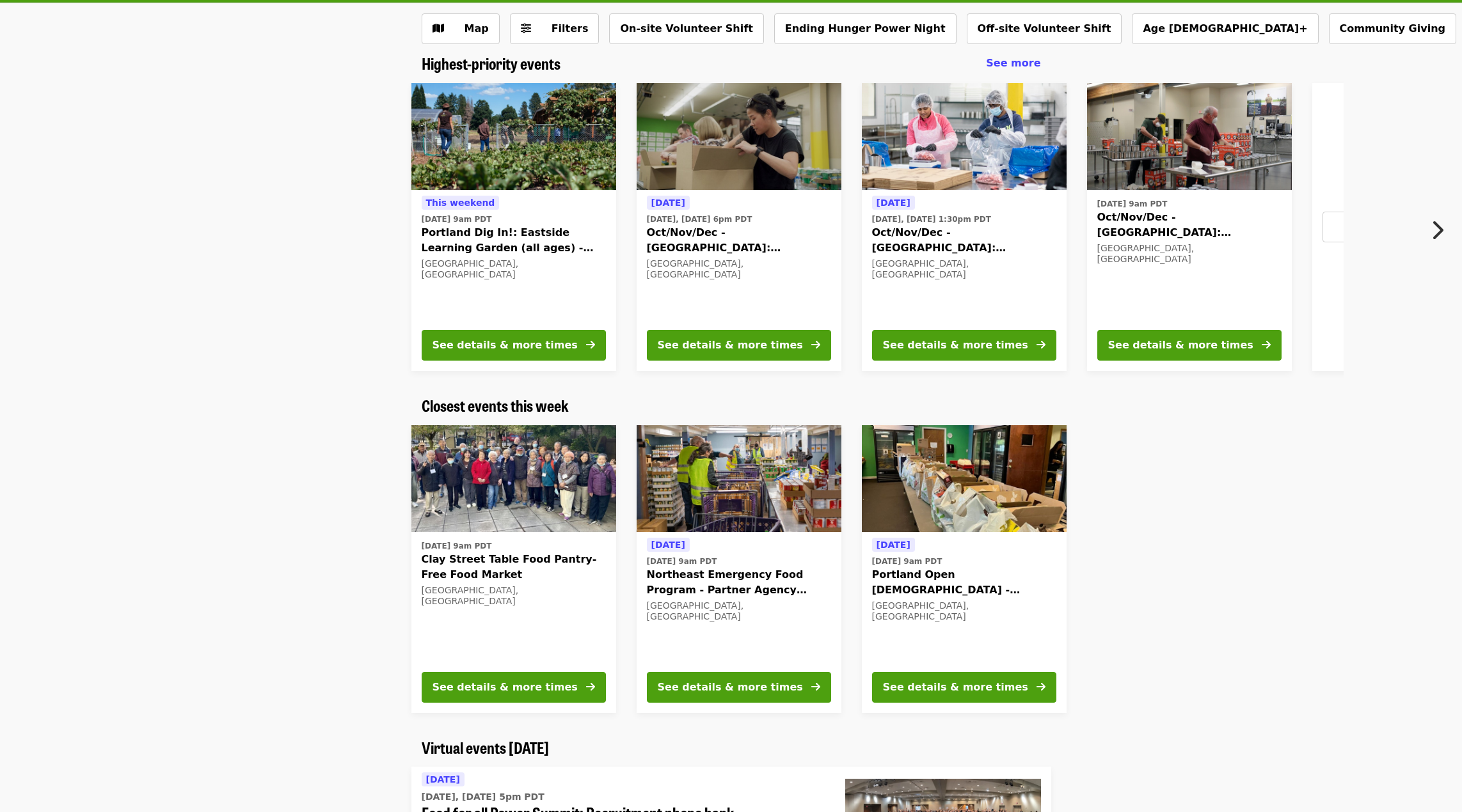
click at [1433, 228] on icon "chevron-right icon" at bounding box center [1437, 230] width 13 height 24
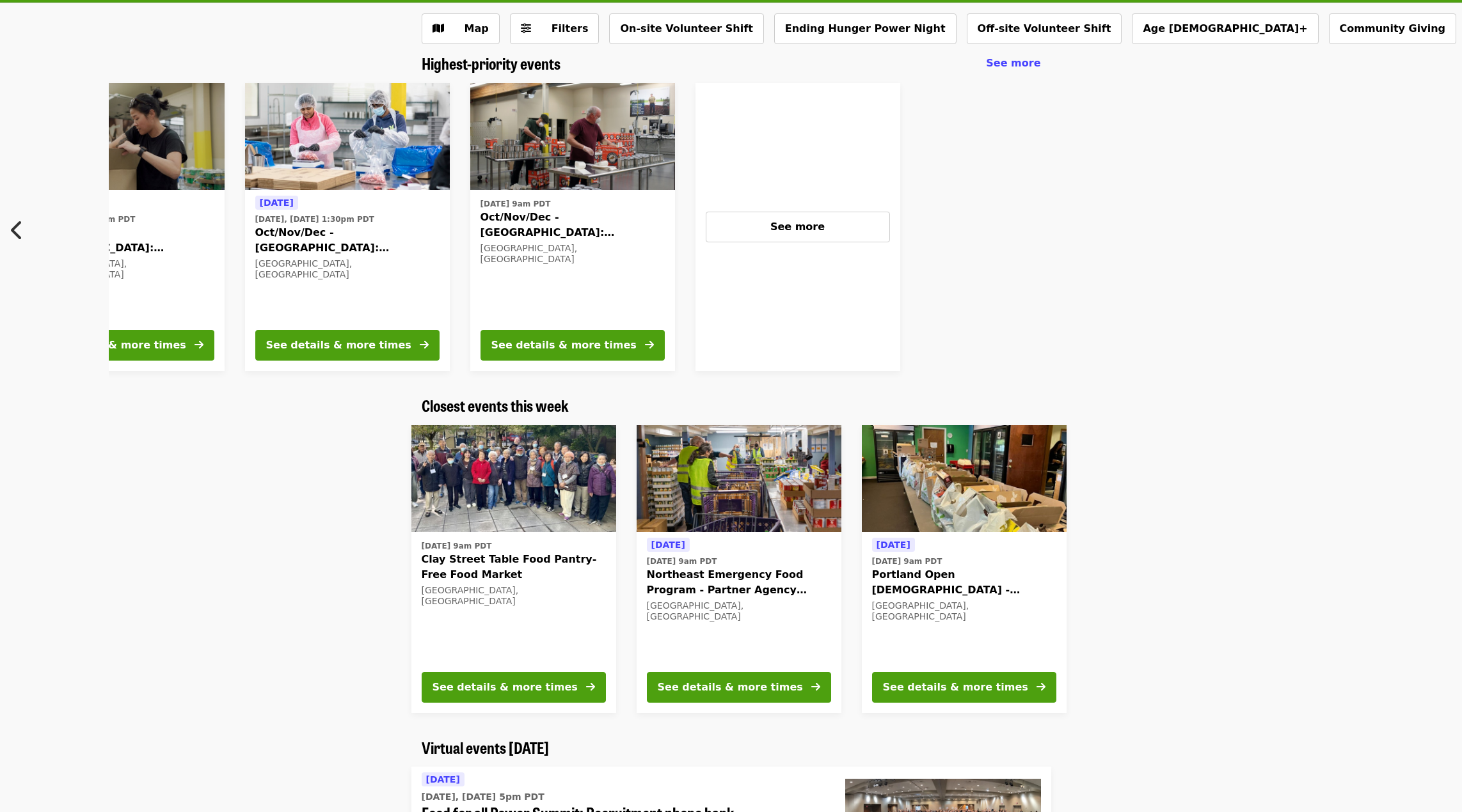
scroll to position [0, 623]
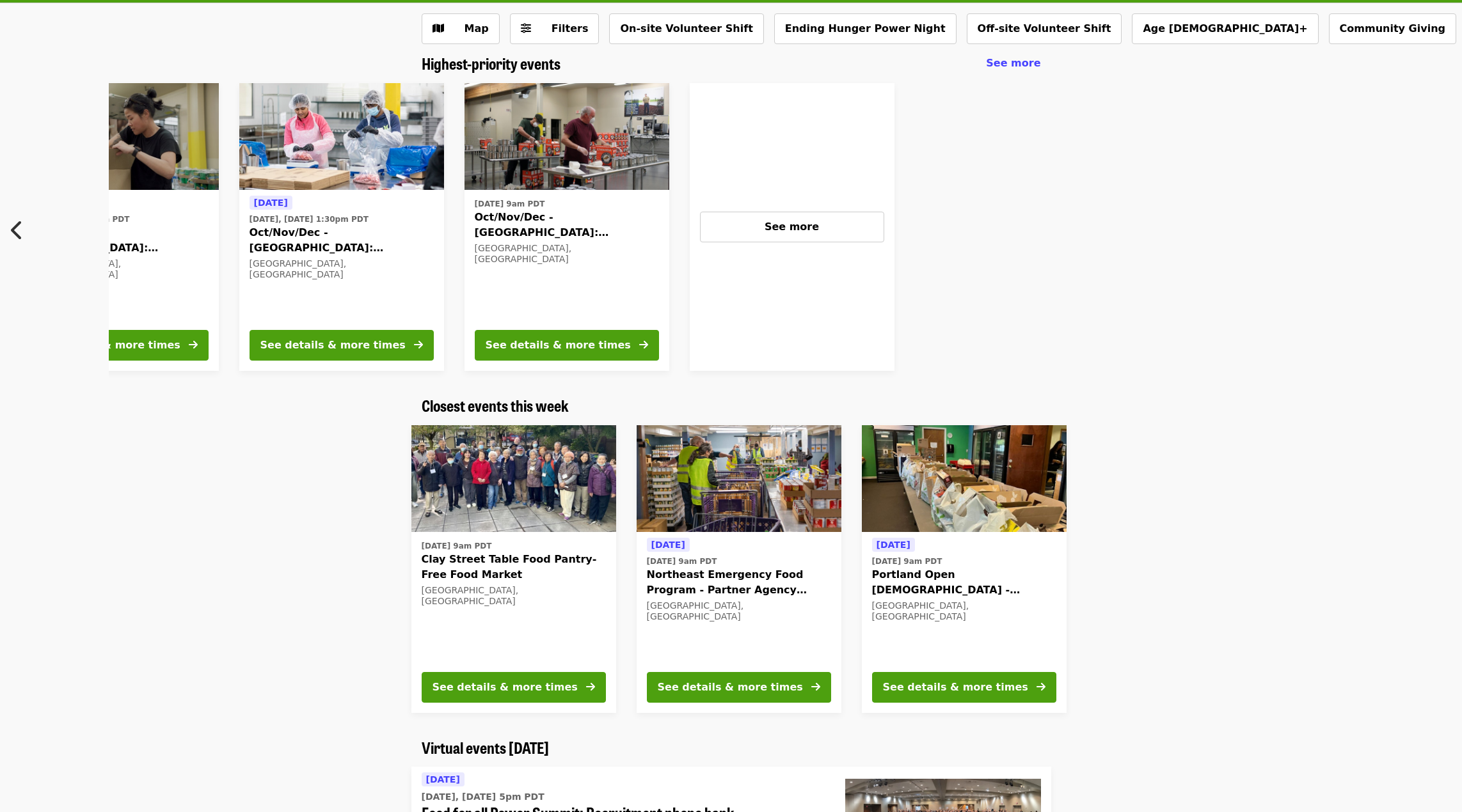
click at [836, 243] on div "See more" at bounding box center [791, 227] width 205 height 288
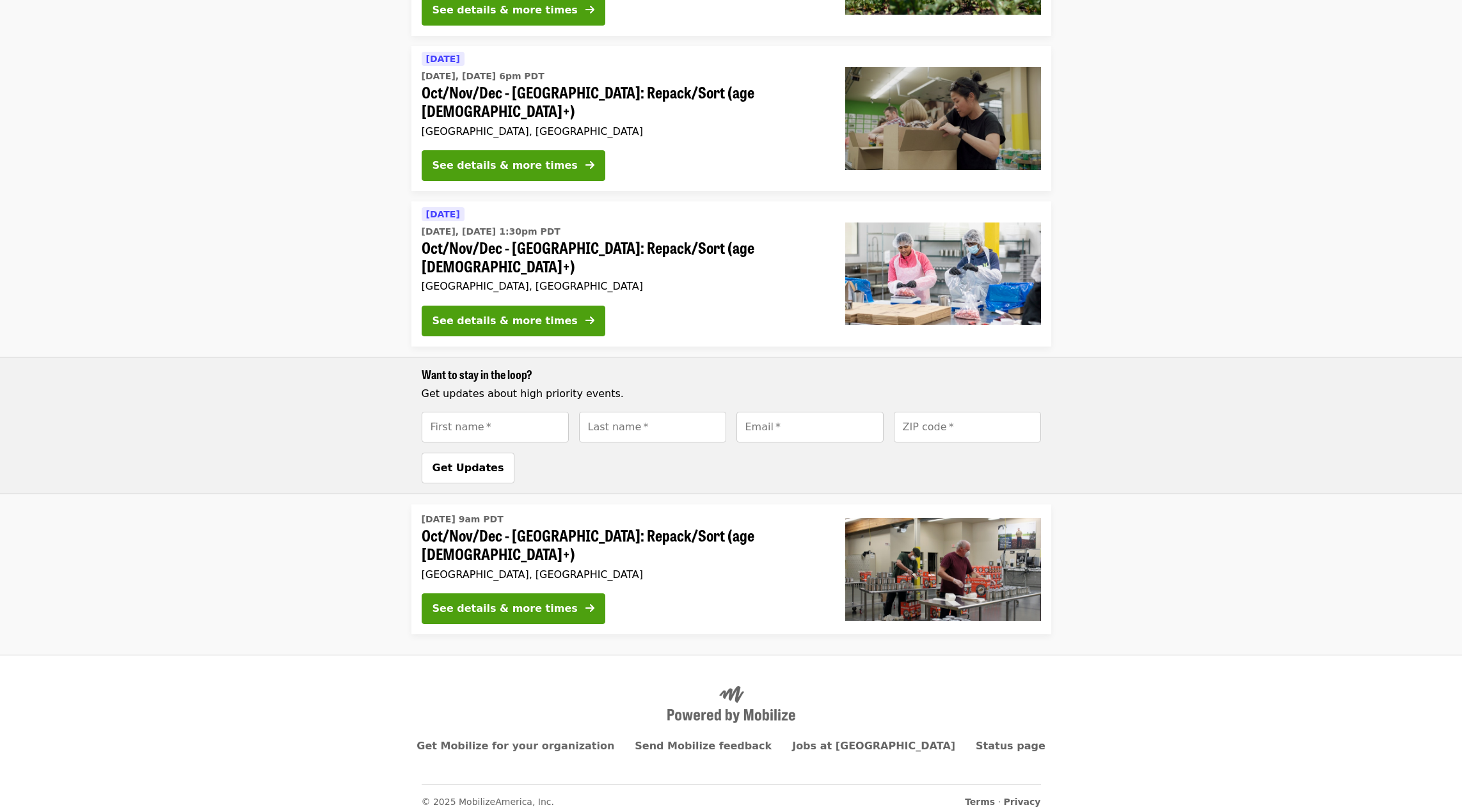
scroll to position [929, 0]
